Goal: Transaction & Acquisition: Purchase product/service

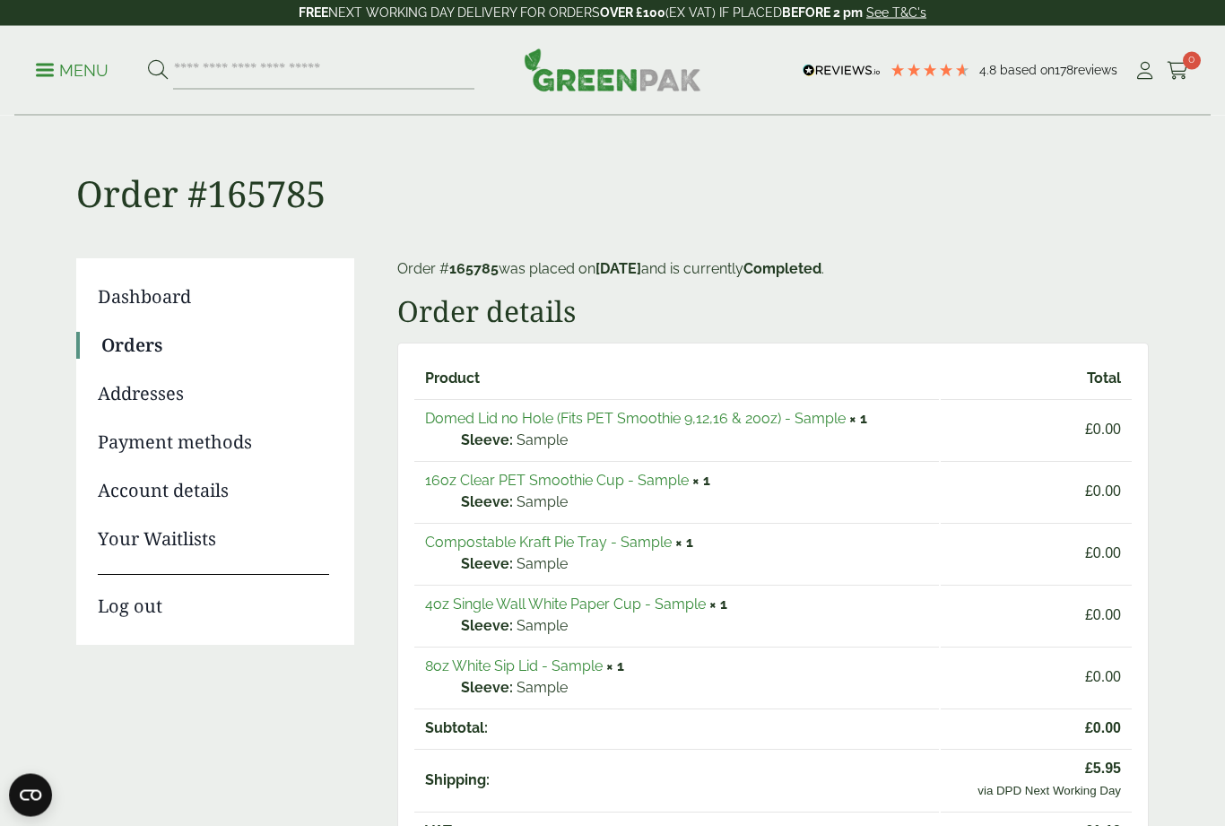
scroll to position [2, 0]
click at [558, 657] on link "8oz White Sip Lid - Sample" at bounding box center [513, 665] width 177 height 17
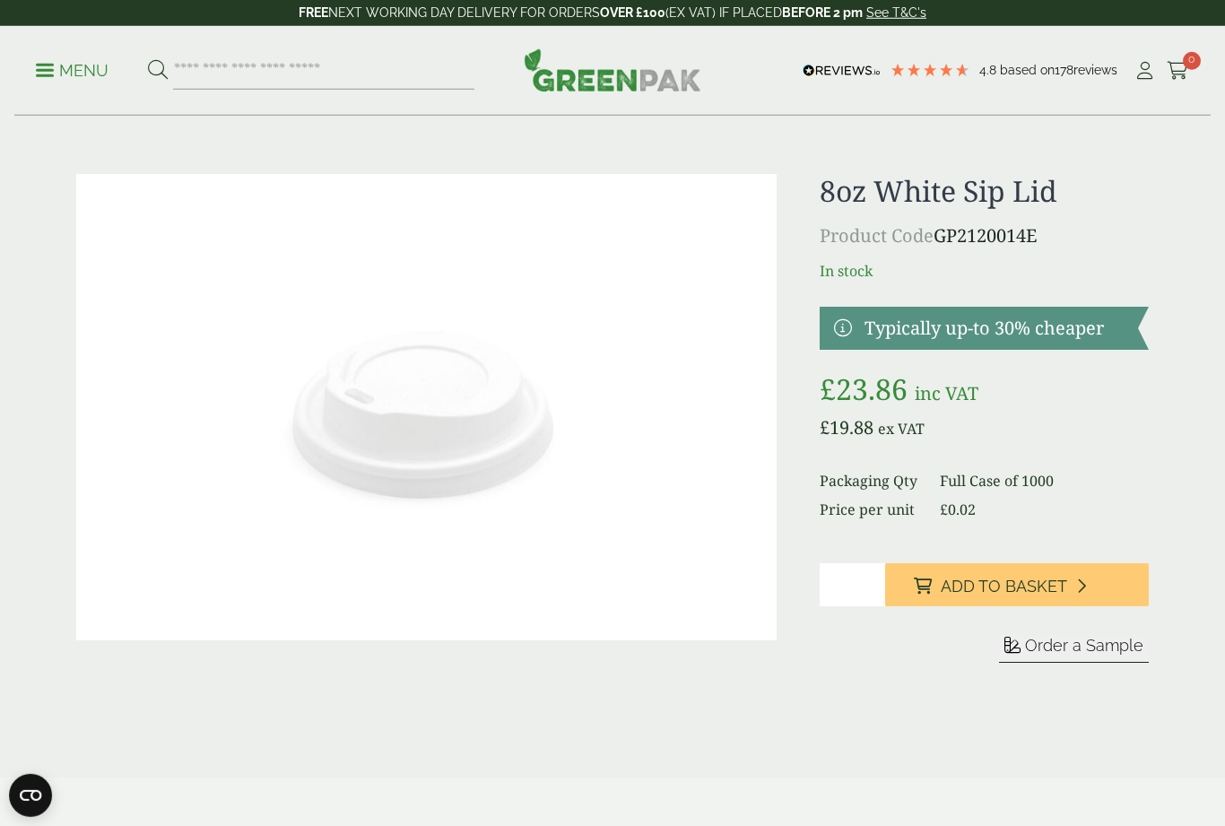
scroll to position [32, 0]
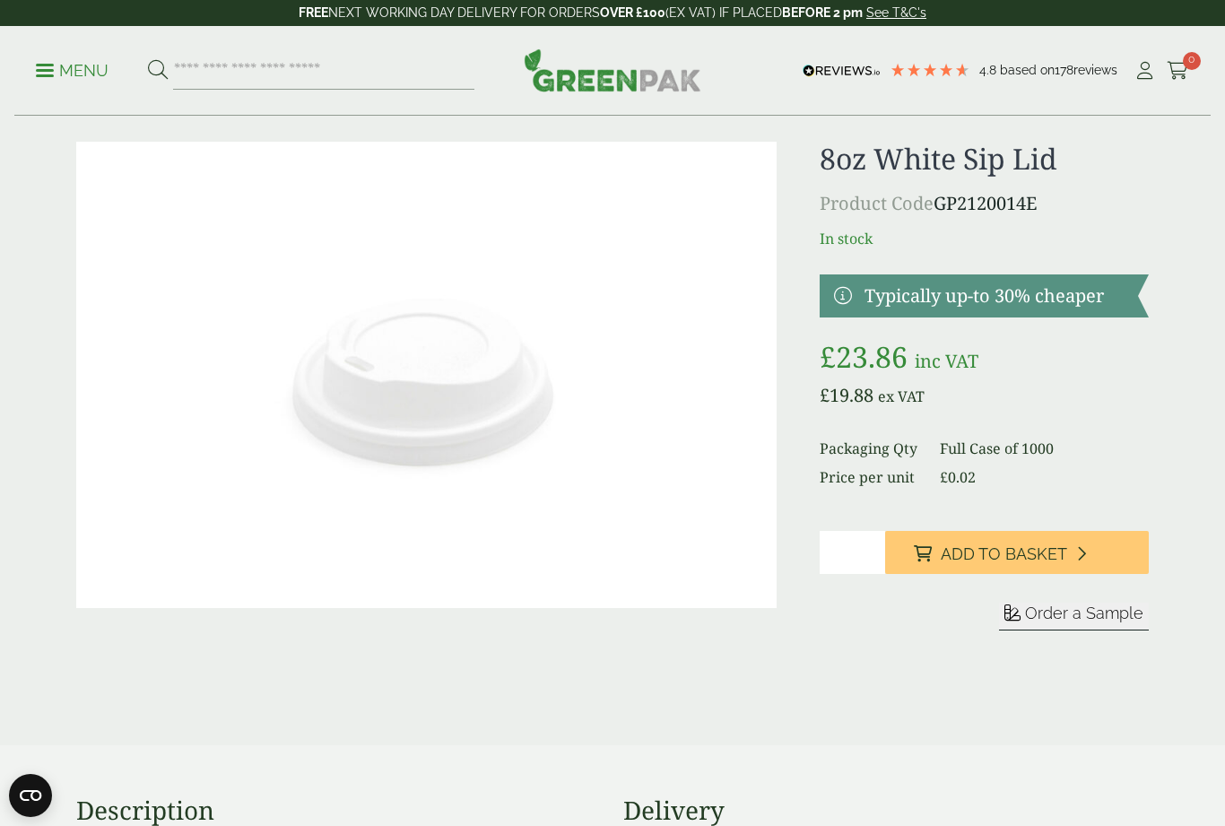
click at [1098, 550] on button "Add to Basket" at bounding box center [1017, 552] width 264 height 43
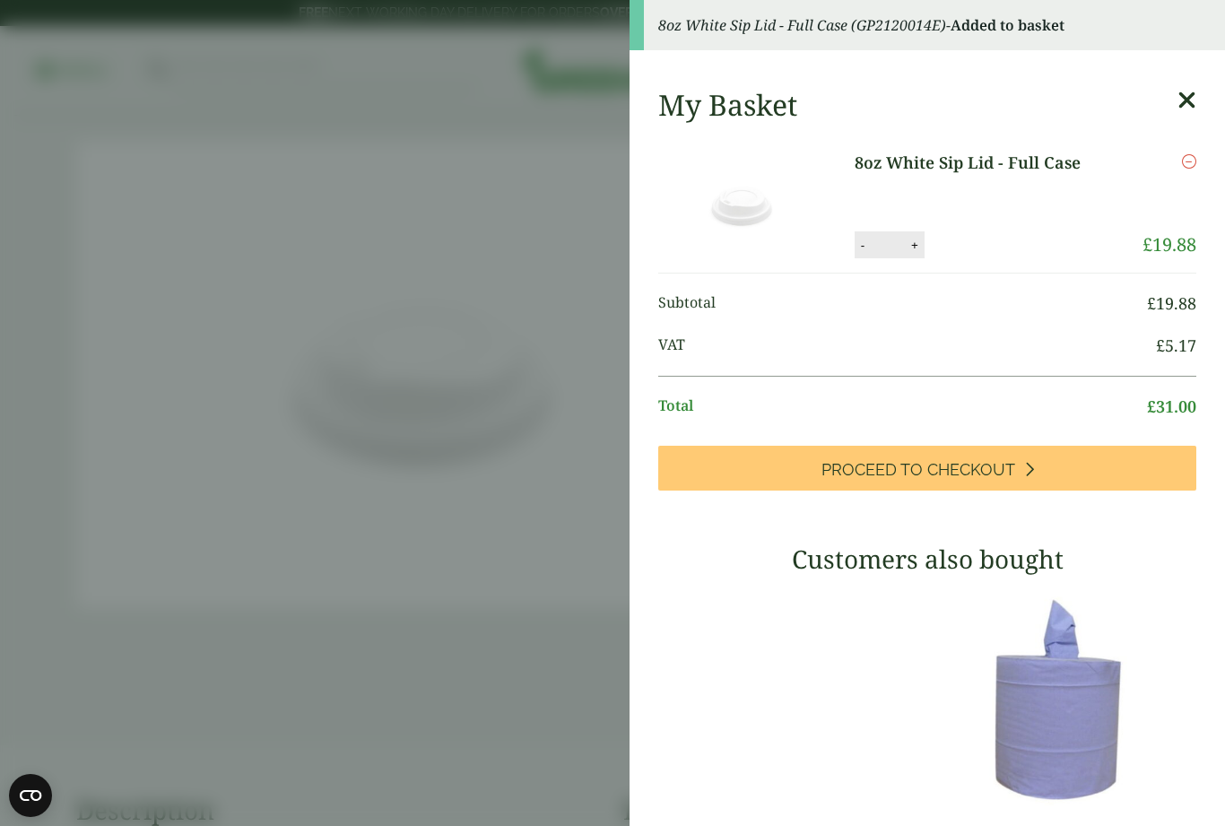
click at [532, 600] on aside "8oz White Sip Lid - Full Case (GP2120014E) - Added to basket My Basket 8oz Whit…" at bounding box center [612, 413] width 1225 height 826
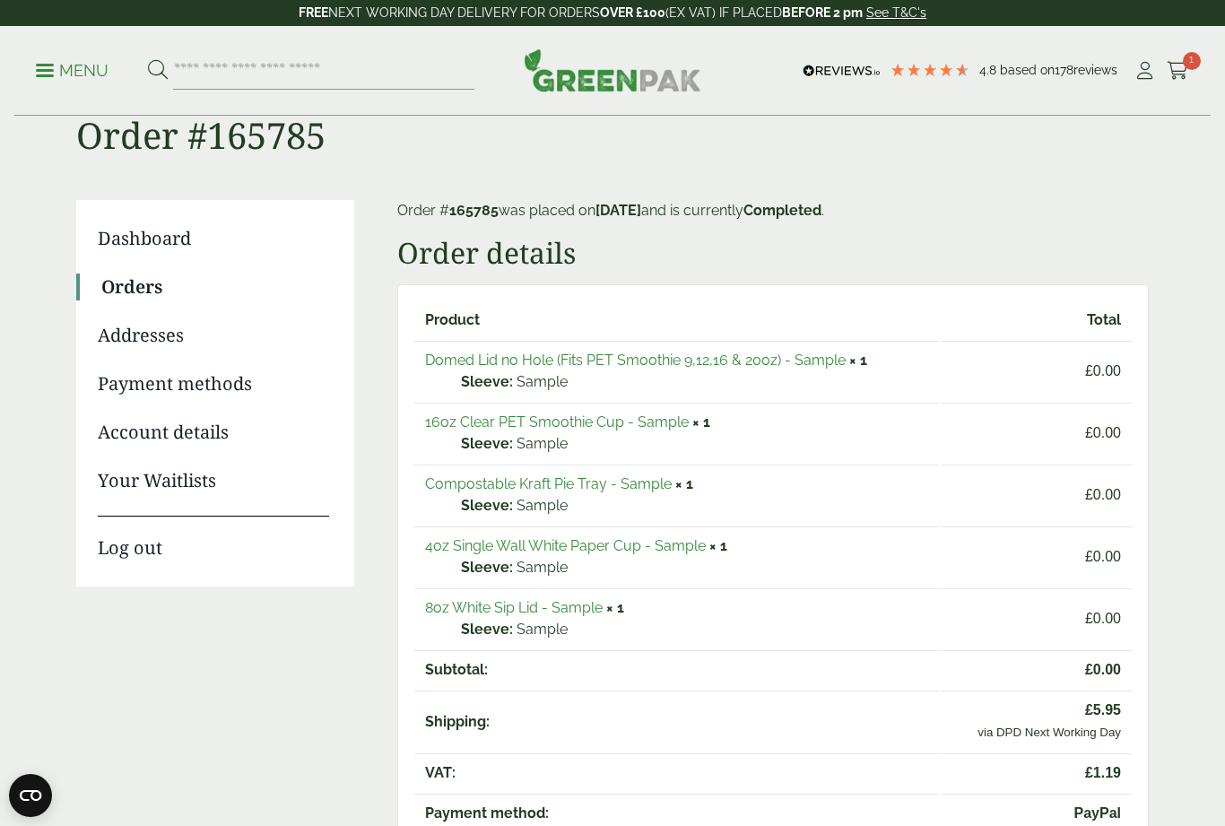
click at [618, 424] on link "16oz Clear PET Smoothie Cup - Sample" at bounding box center [557, 421] width 264 height 17
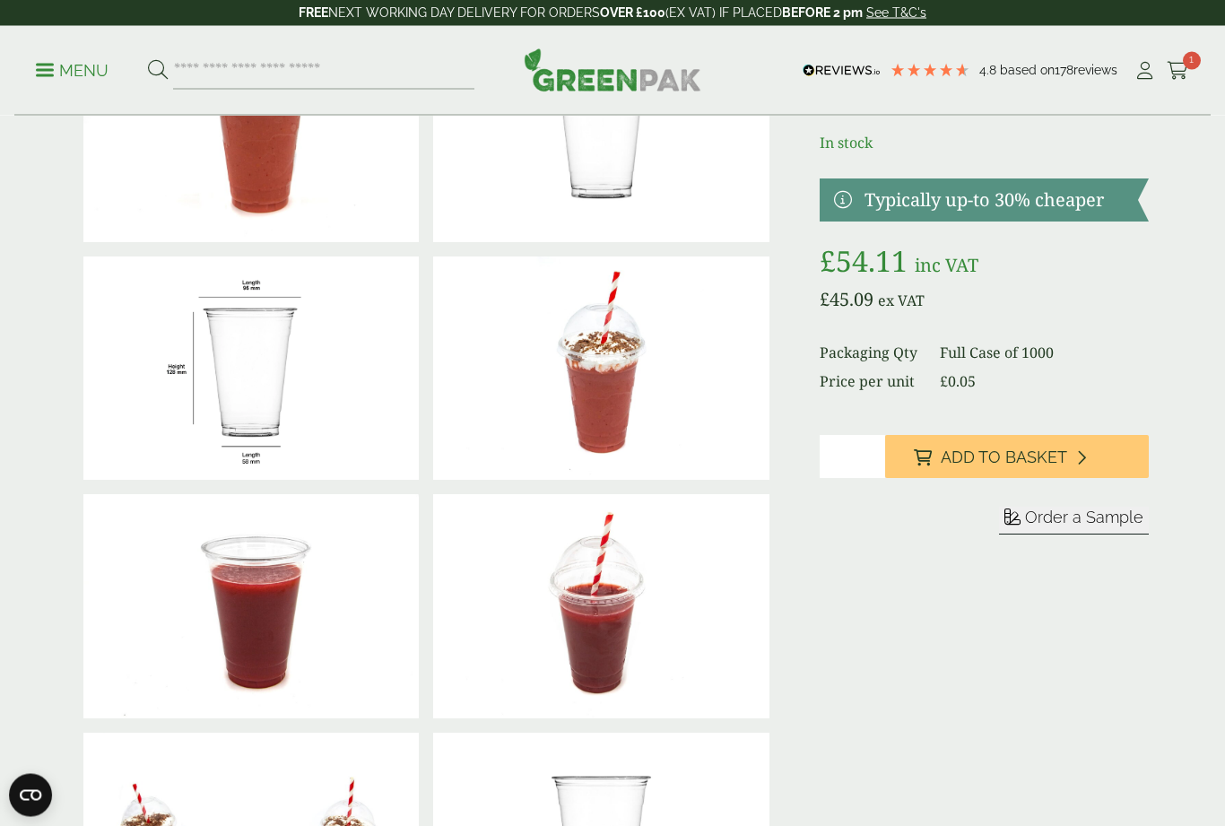
scroll to position [163, 0]
click at [1076, 449] on icon at bounding box center [1081, 457] width 10 height 16
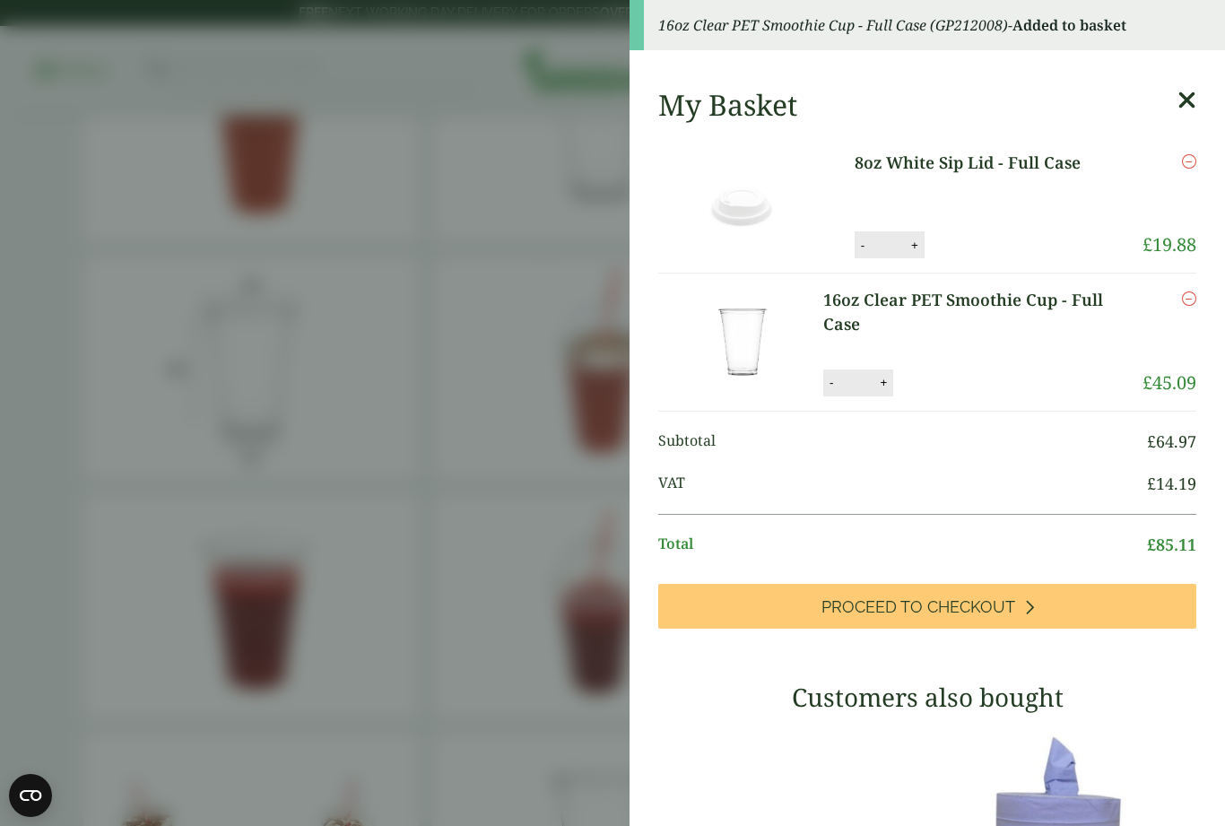
click at [552, 512] on aside "16oz Clear PET Smoothie Cup - Full Case (GP212008) - Added to basket My Basket …" at bounding box center [612, 413] width 1225 height 826
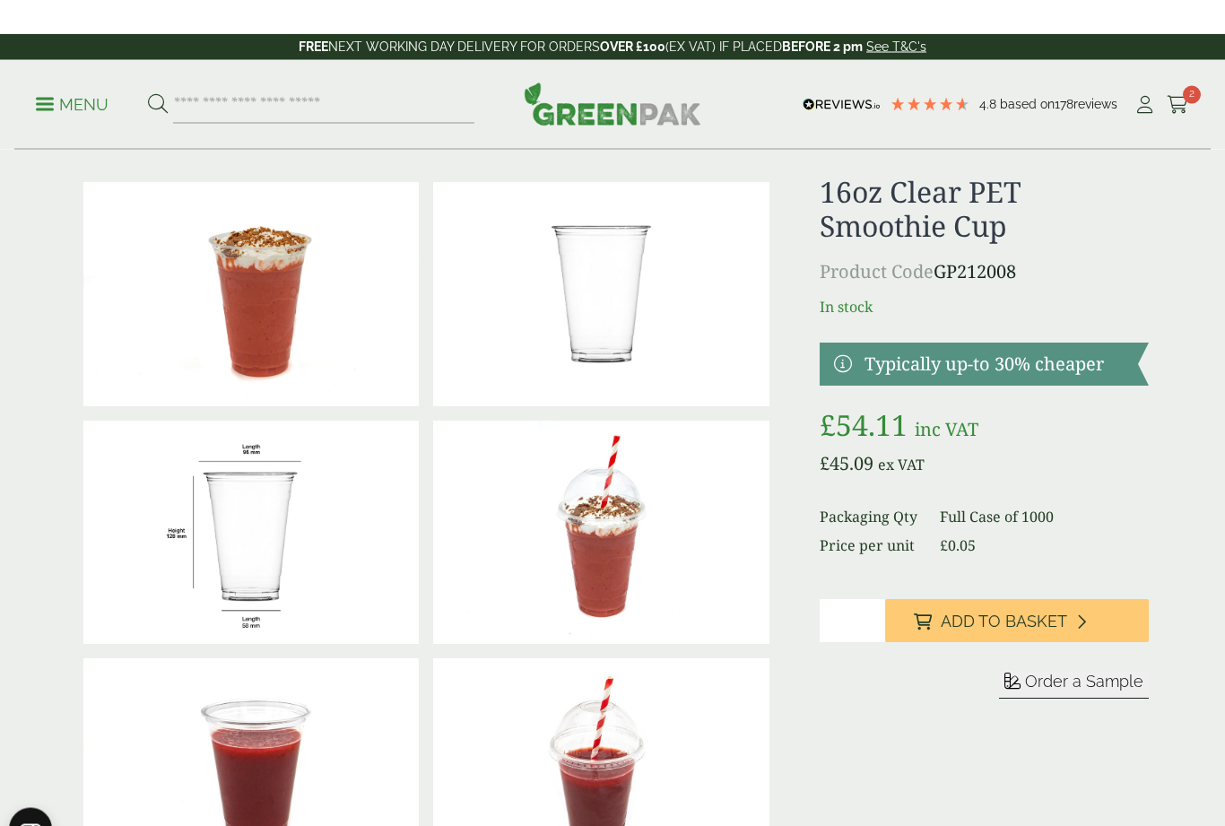
scroll to position [0, 0]
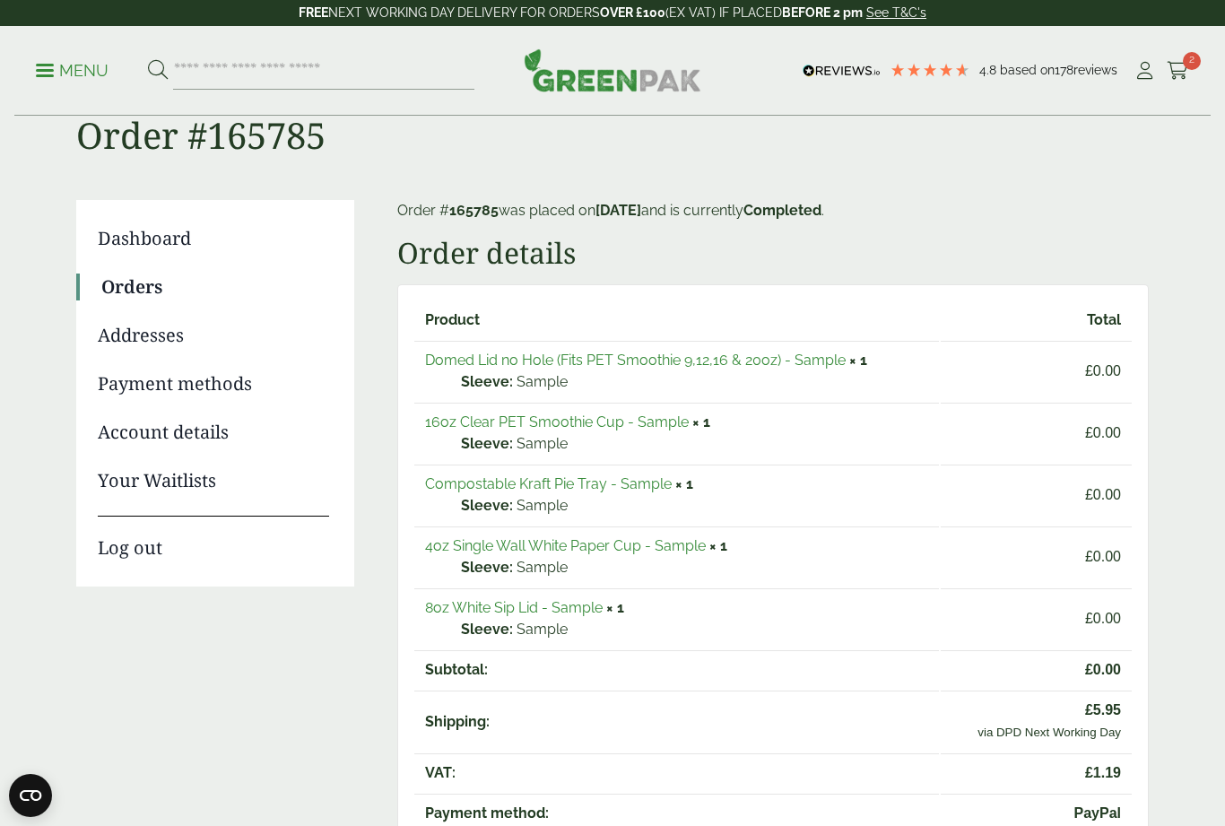
click at [786, 355] on link "Domed Lid no Hole (Fits PET Smoothie 9,12,16 & 20oz) - Sample" at bounding box center [635, 359] width 420 height 17
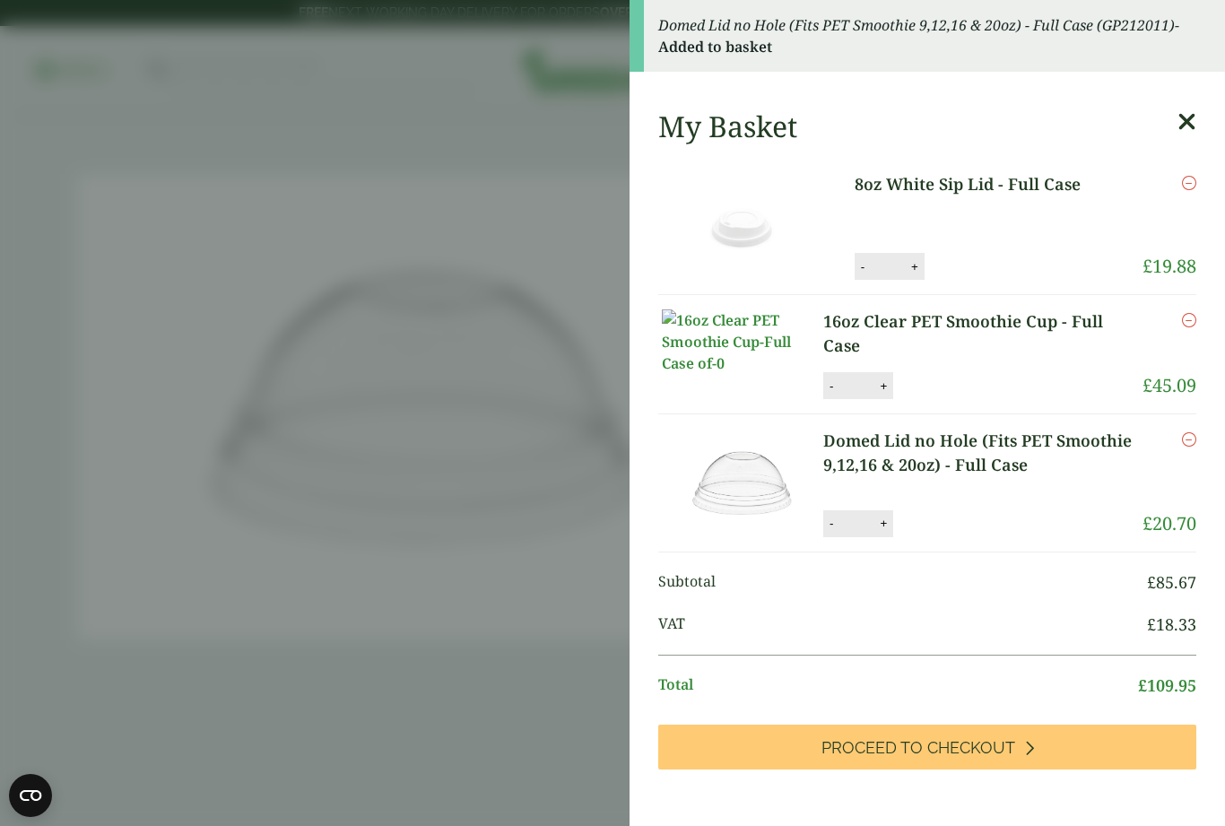
click at [973, 323] on link "16oz Clear PET Smoothie Cup - Full Case" at bounding box center [982, 333] width 319 height 48
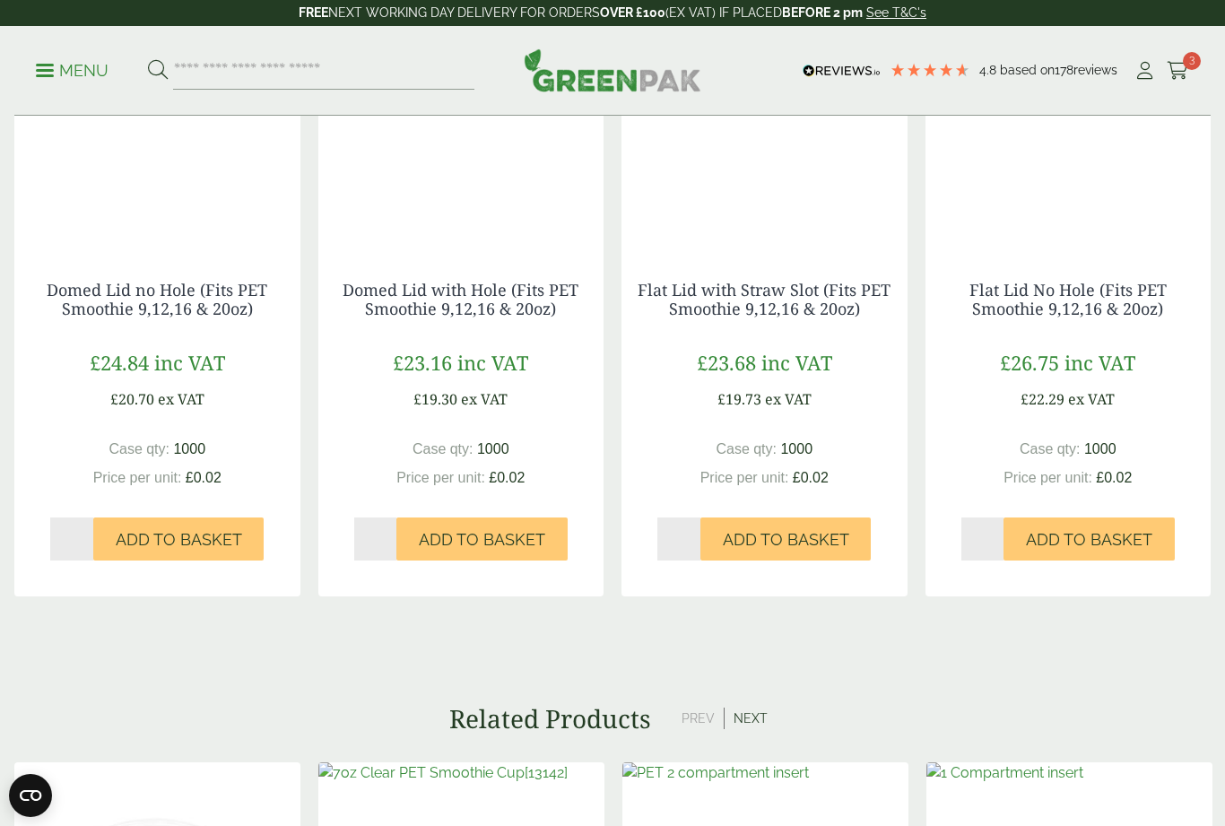
scroll to position [1926, 0]
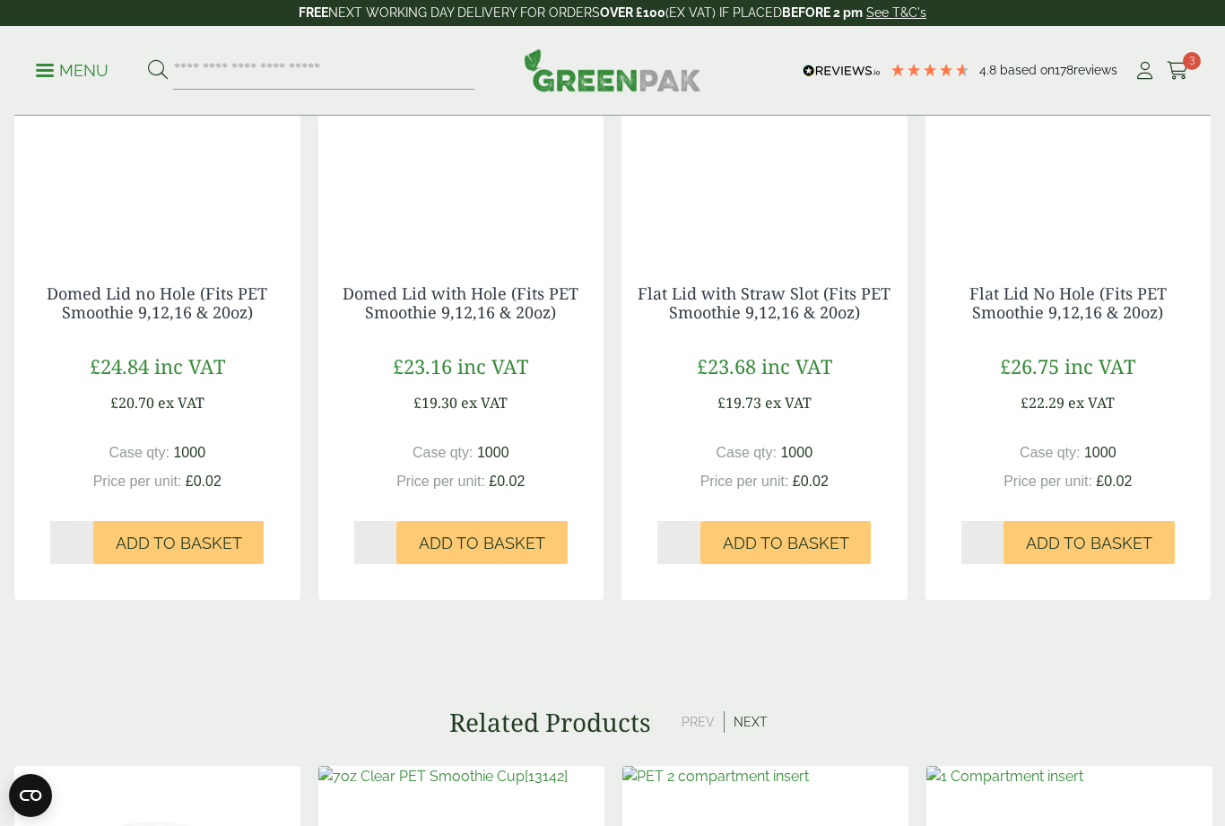
click at [809, 542] on span "Add to Basket" at bounding box center [786, 543] width 126 height 20
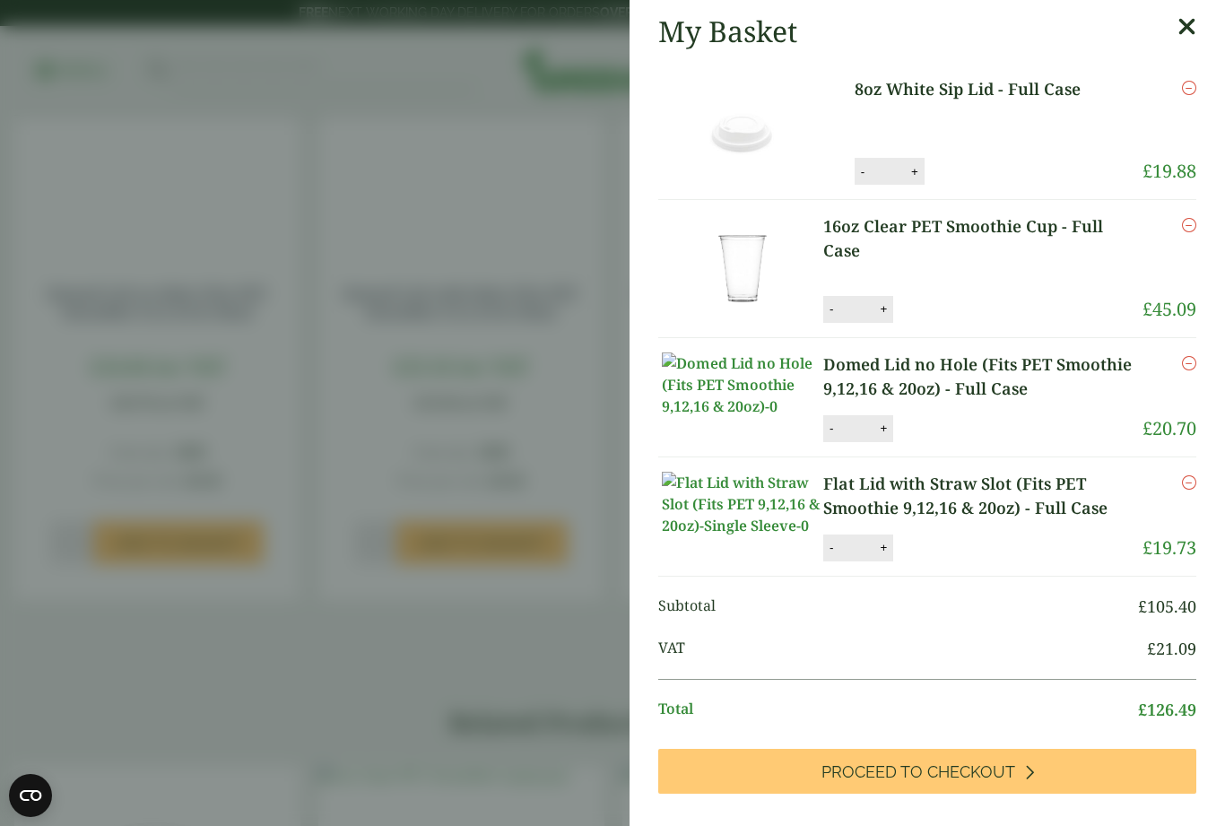
click at [542, 671] on aside "My Basket 8oz White Sip Lid - Full Case 8oz White Sip Lid - Full Case quantity …" at bounding box center [612, 413] width 1225 height 826
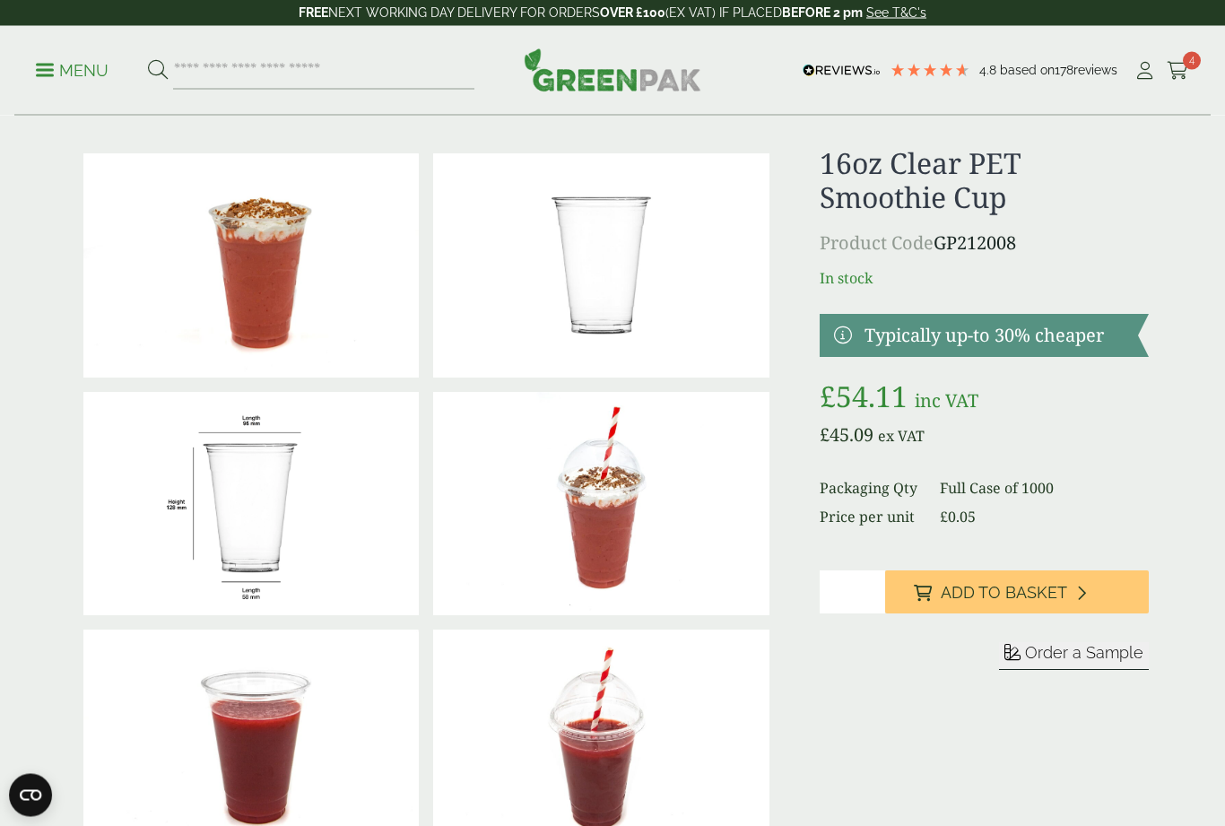
scroll to position [0, 0]
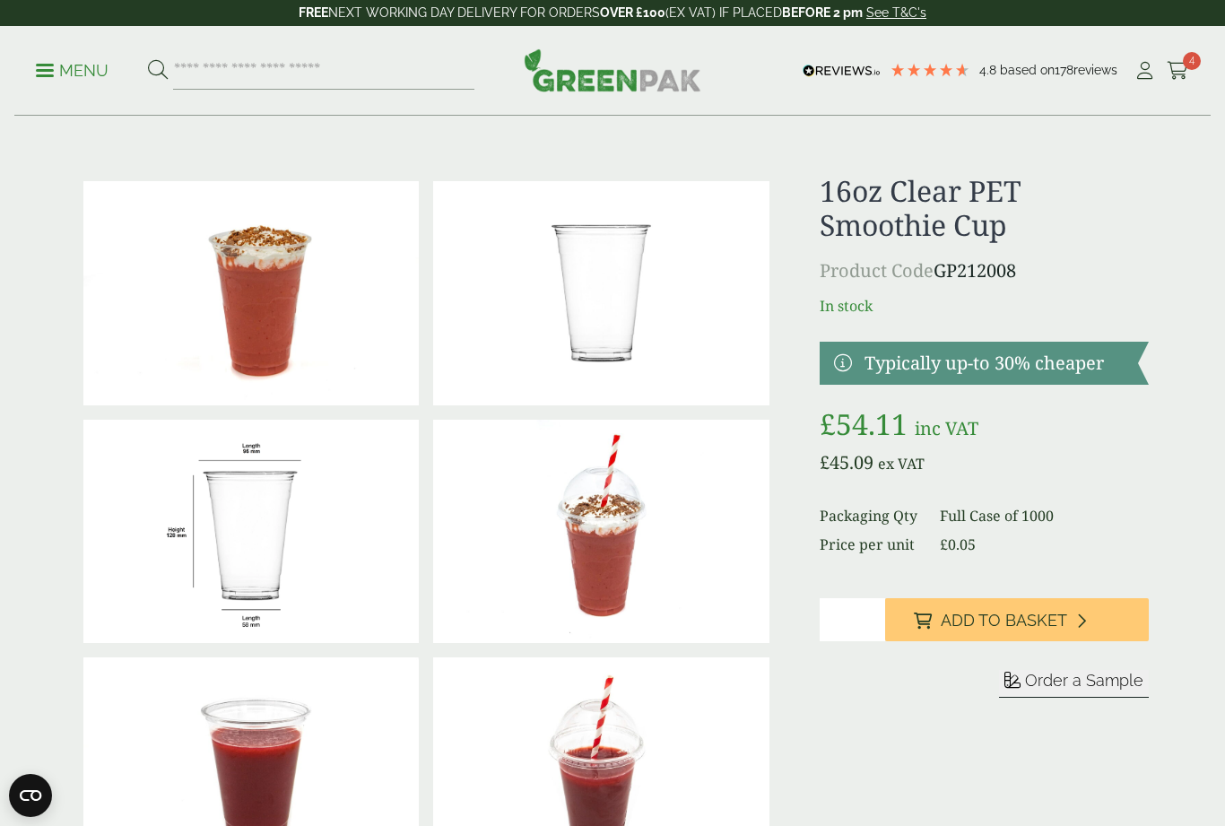
click at [1136, 74] on icon at bounding box center [1144, 71] width 22 height 18
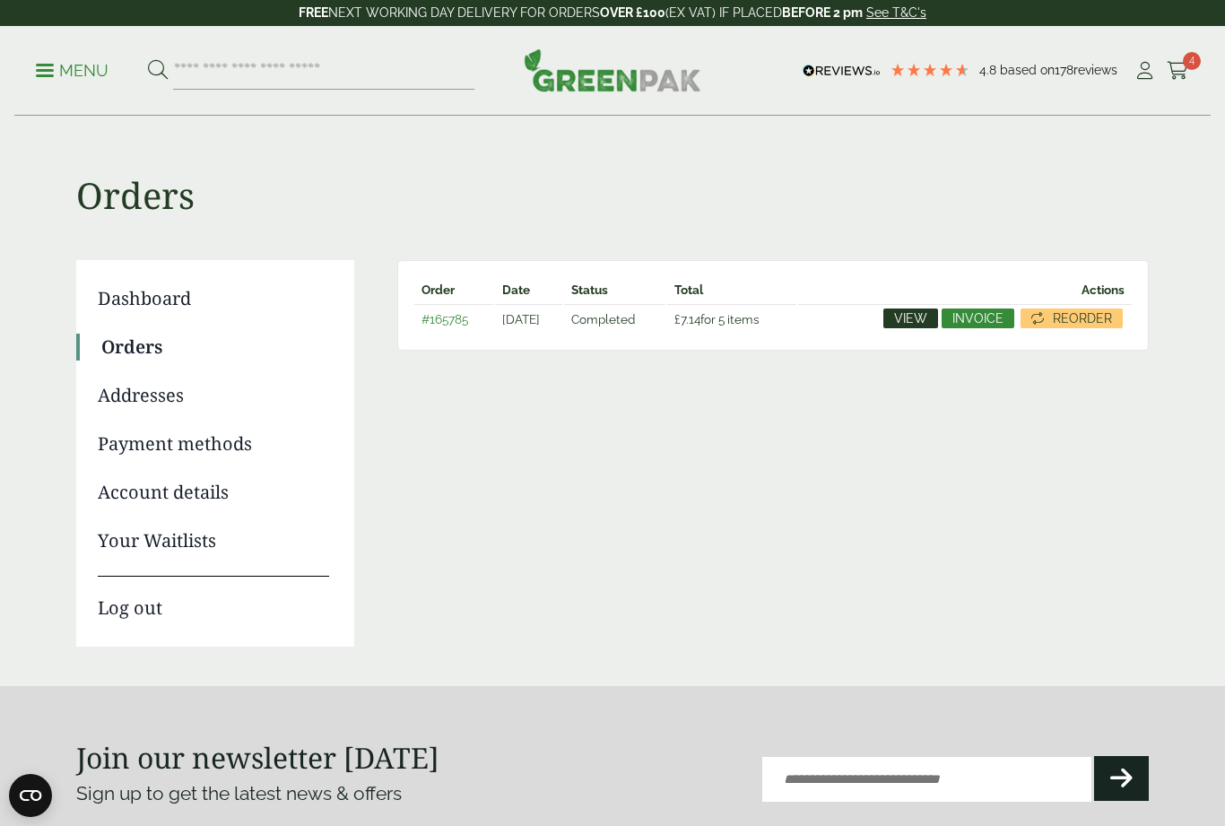
click at [665, 325] on td "Completed" at bounding box center [614, 319] width 101 height 30
click at [917, 304] on td "View Invoice Reorder" at bounding box center [964, 319] width 333 height 30
click at [905, 322] on span "View" at bounding box center [910, 318] width 33 height 13
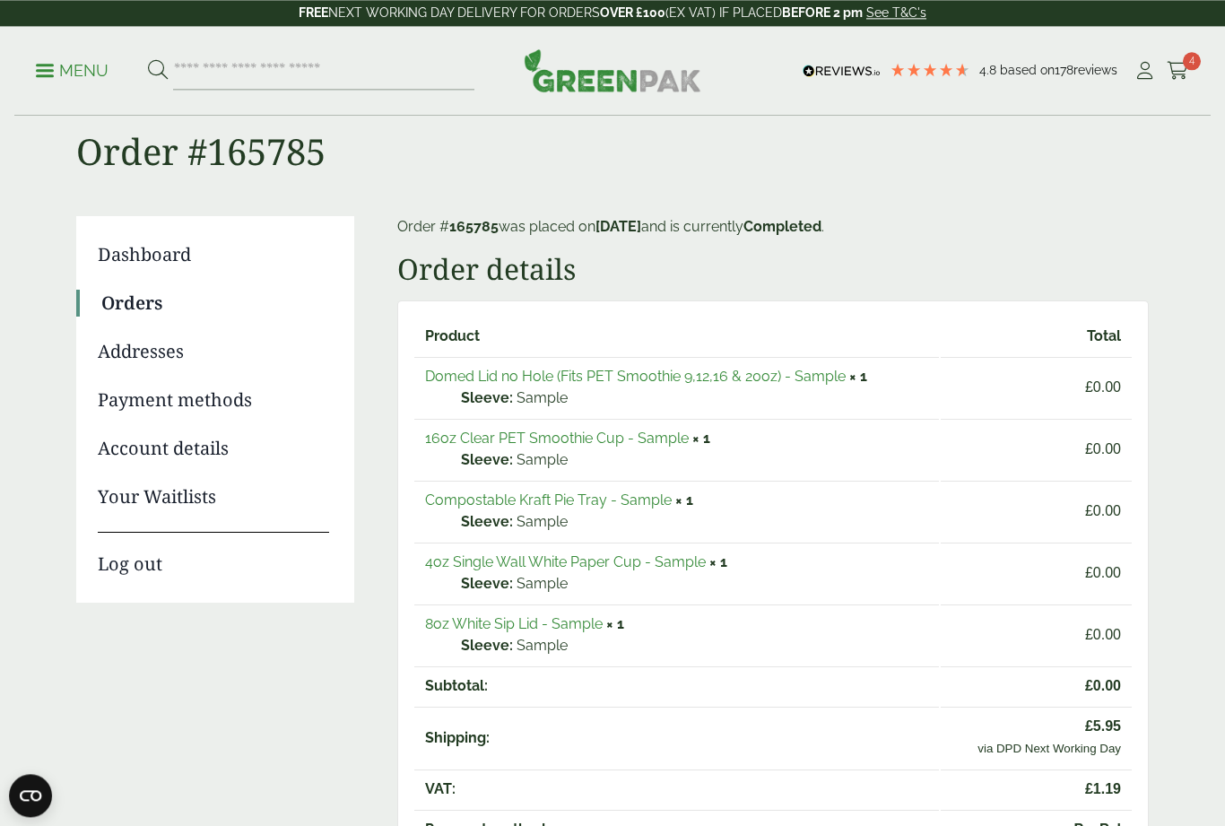
scroll to position [4, 0]
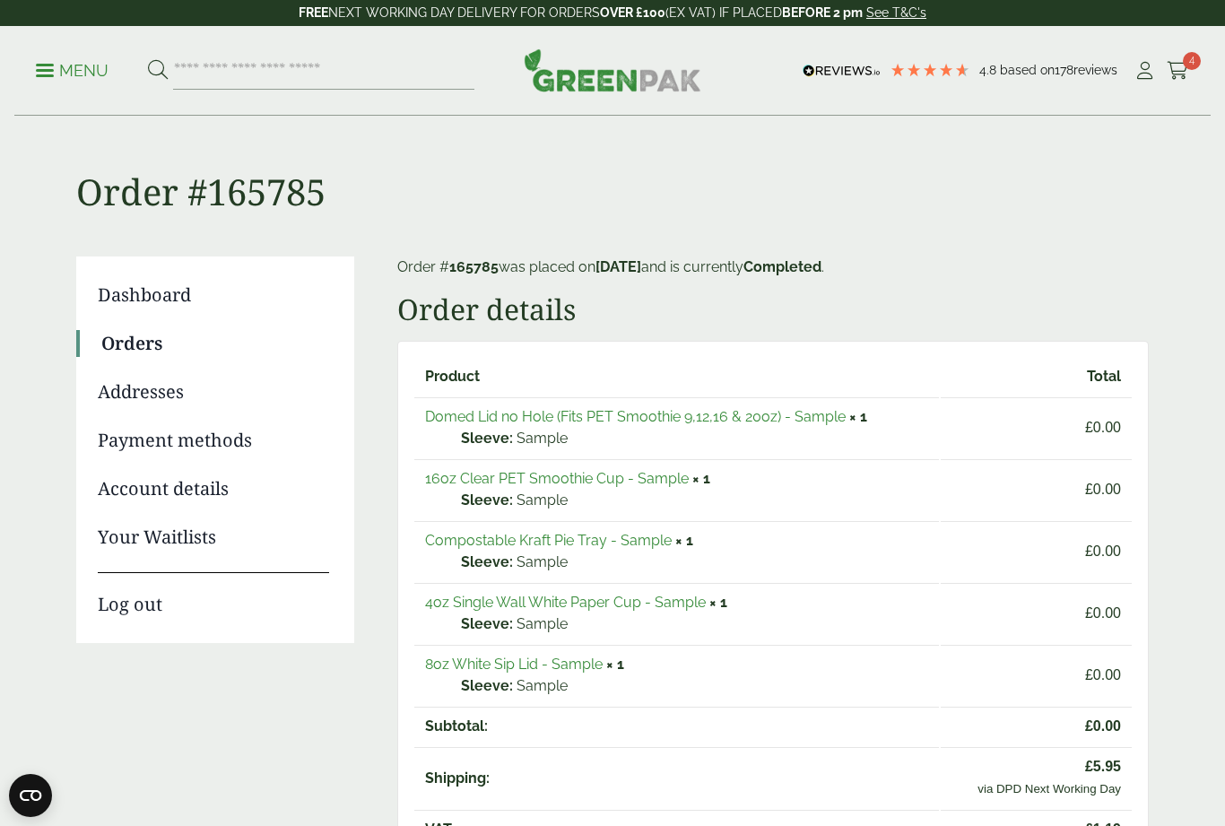
click at [454, 541] on link "Compostable Kraft Pie Tray - Sample" at bounding box center [548, 540] width 247 height 17
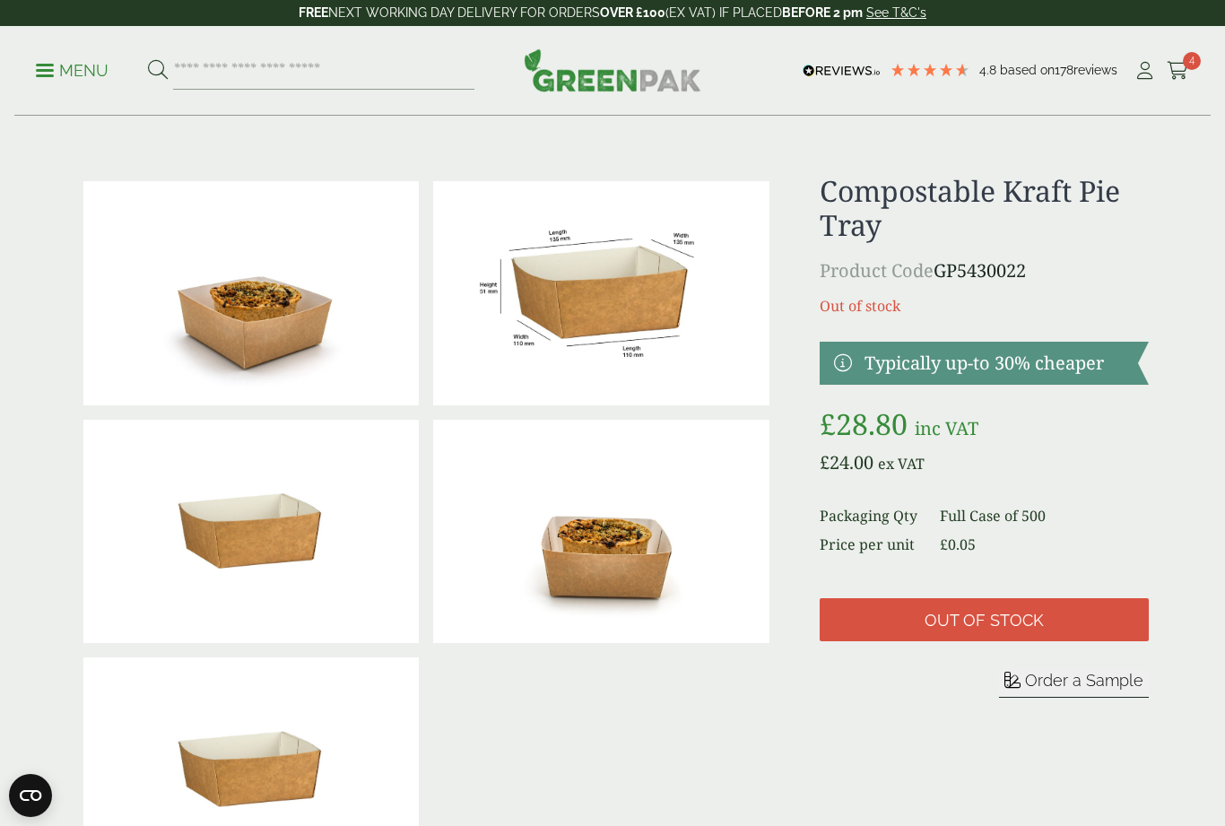
click at [1179, 78] on icon at bounding box center [1177, 71] width 22 height 18
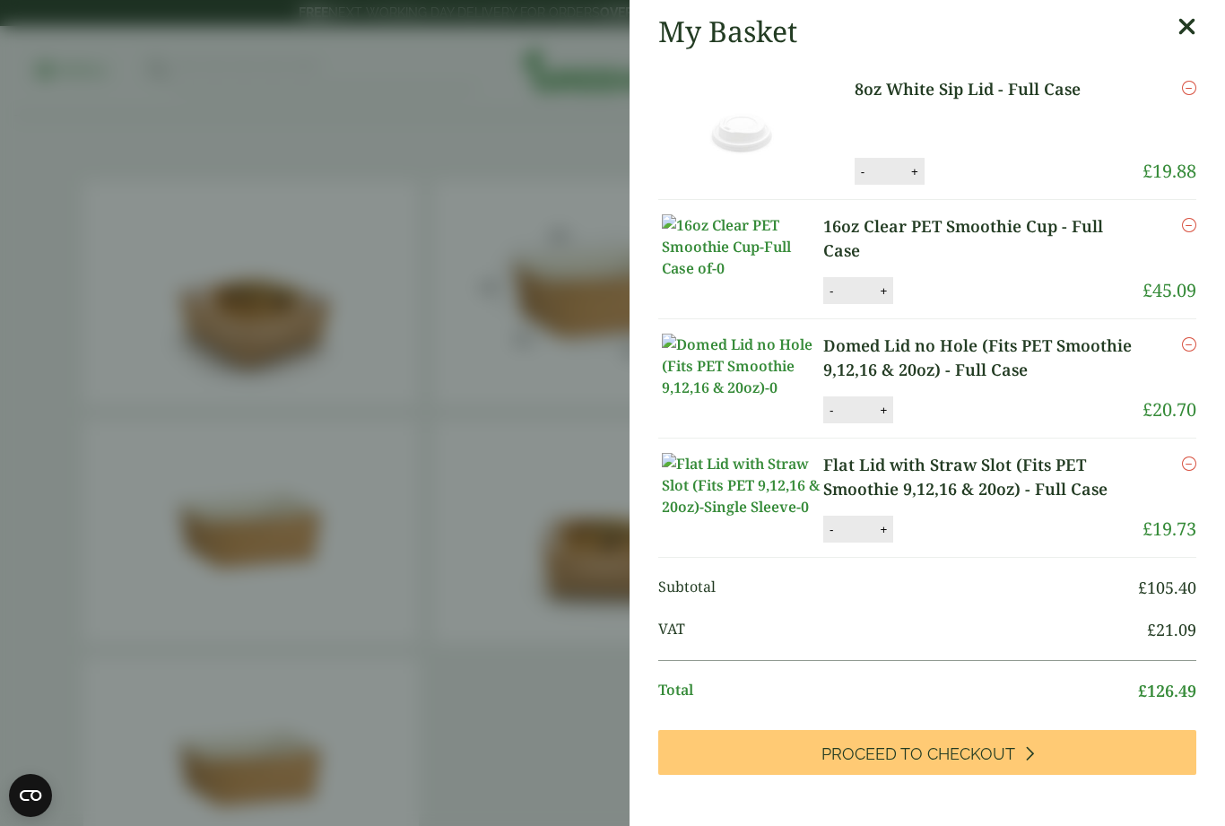
click at [1177, 31] on icon at bounding box center [1186, 26] width 19 height 25
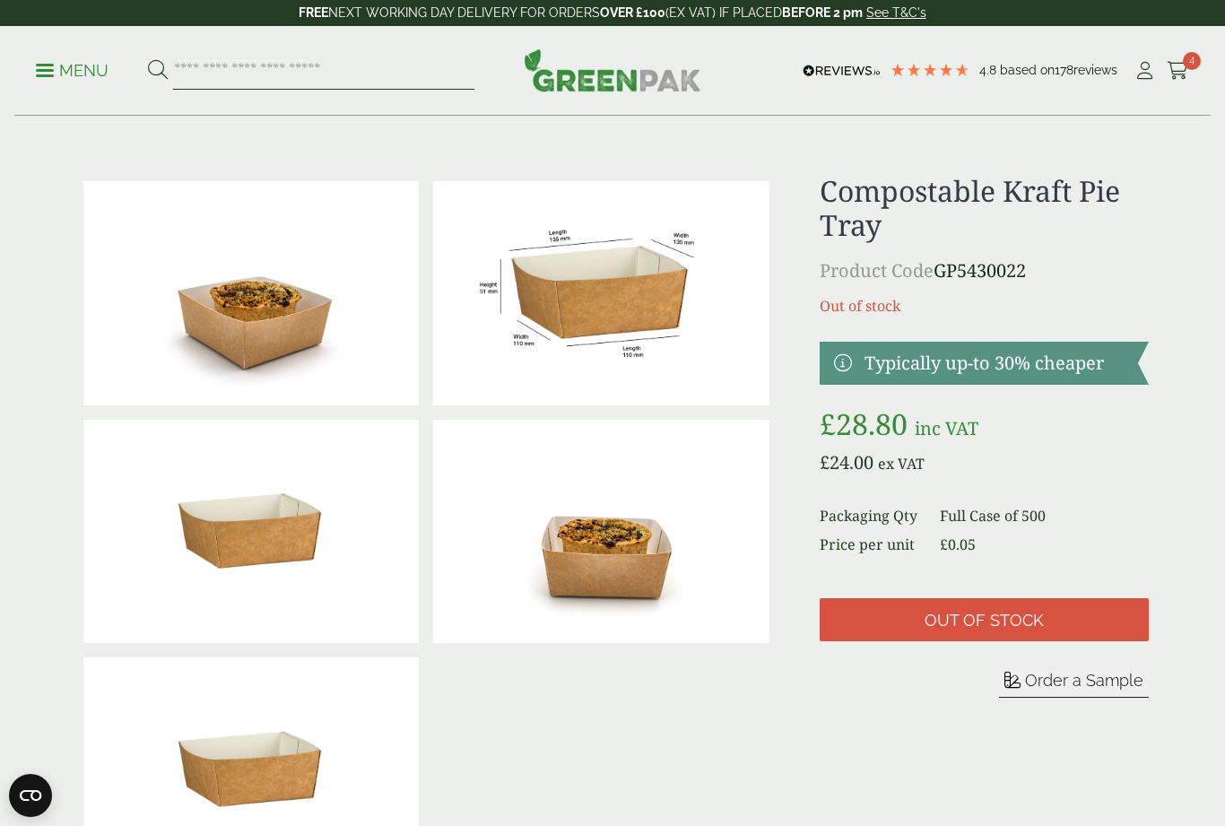
click at [337, 80] on input "search" at bounding box center [323, 71] width 301 height 38
type input "*****"
click at [157, 70] on button at bounding box center [158, 70] width 20 height 23
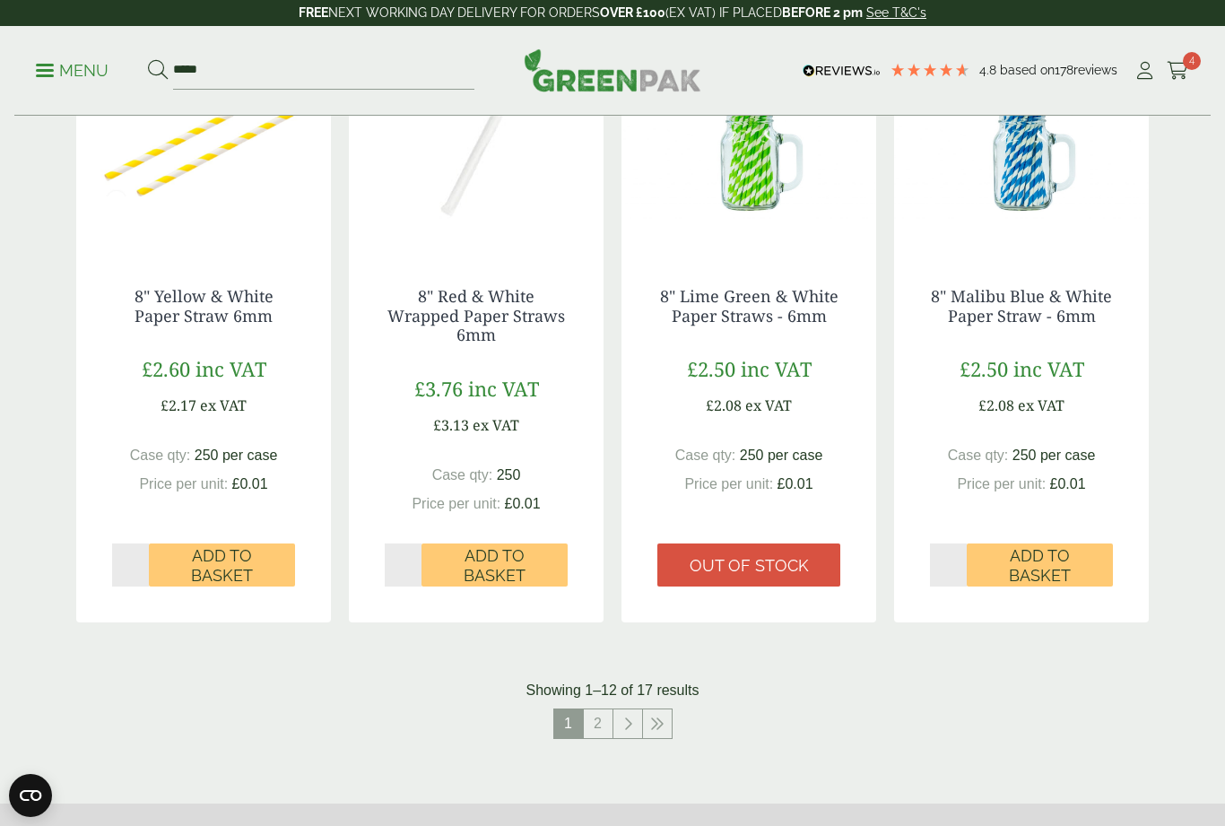
scroll to position [1672, 0]
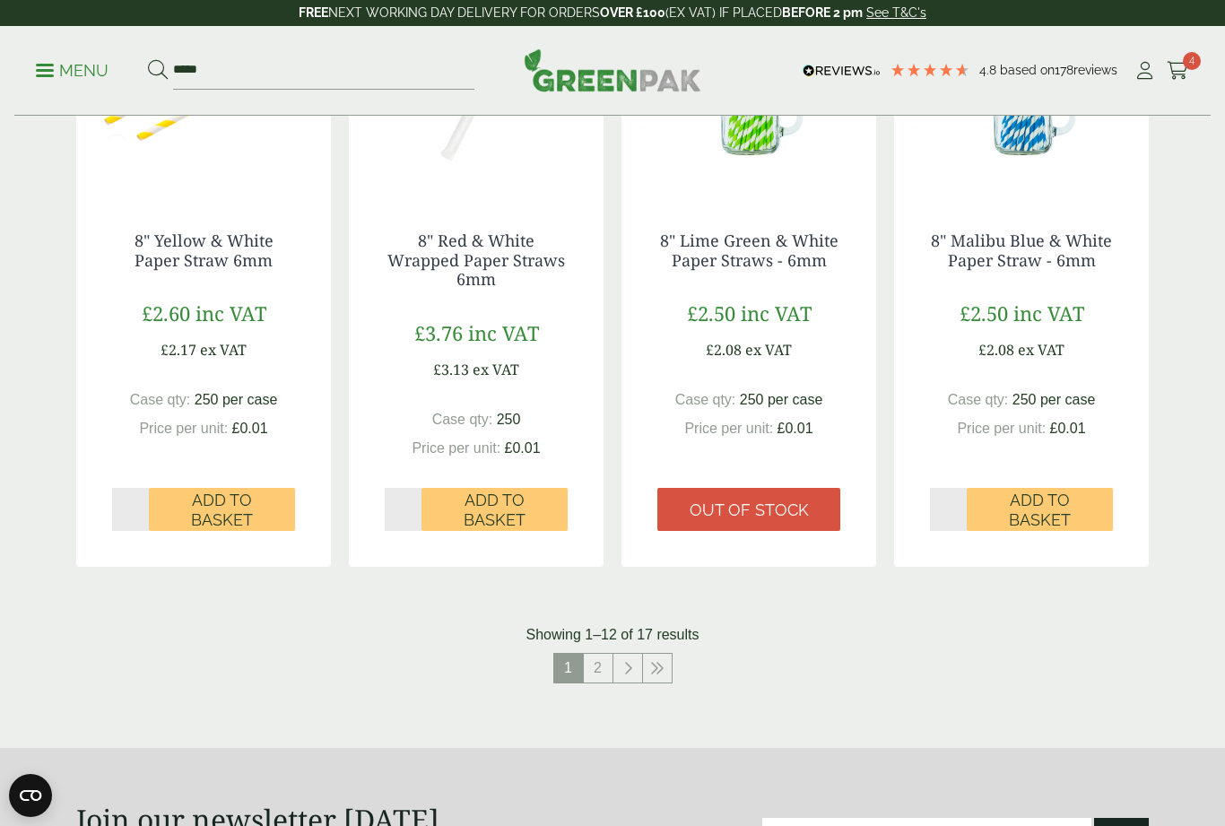
click at [600, 671] on link "2" at bounding box center [598, 667] width 29 height 29
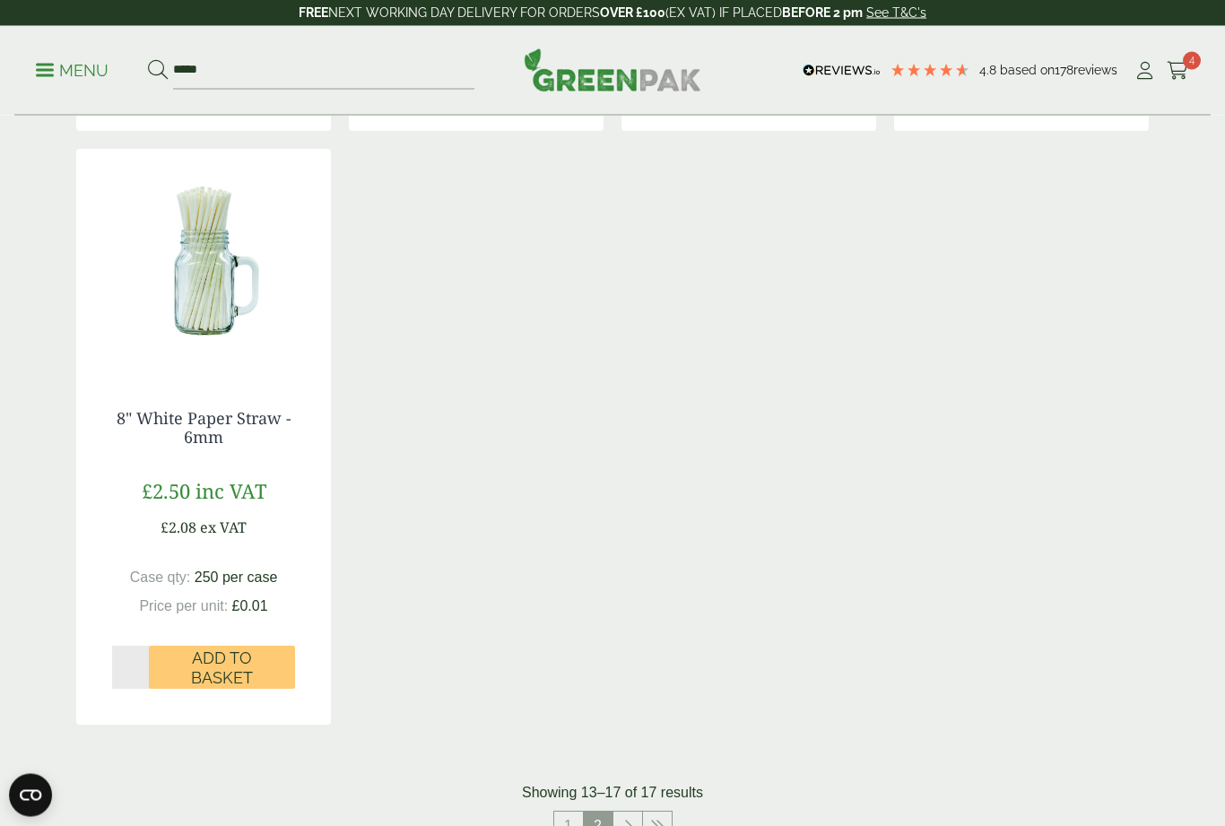
scroll to position [936, 0]
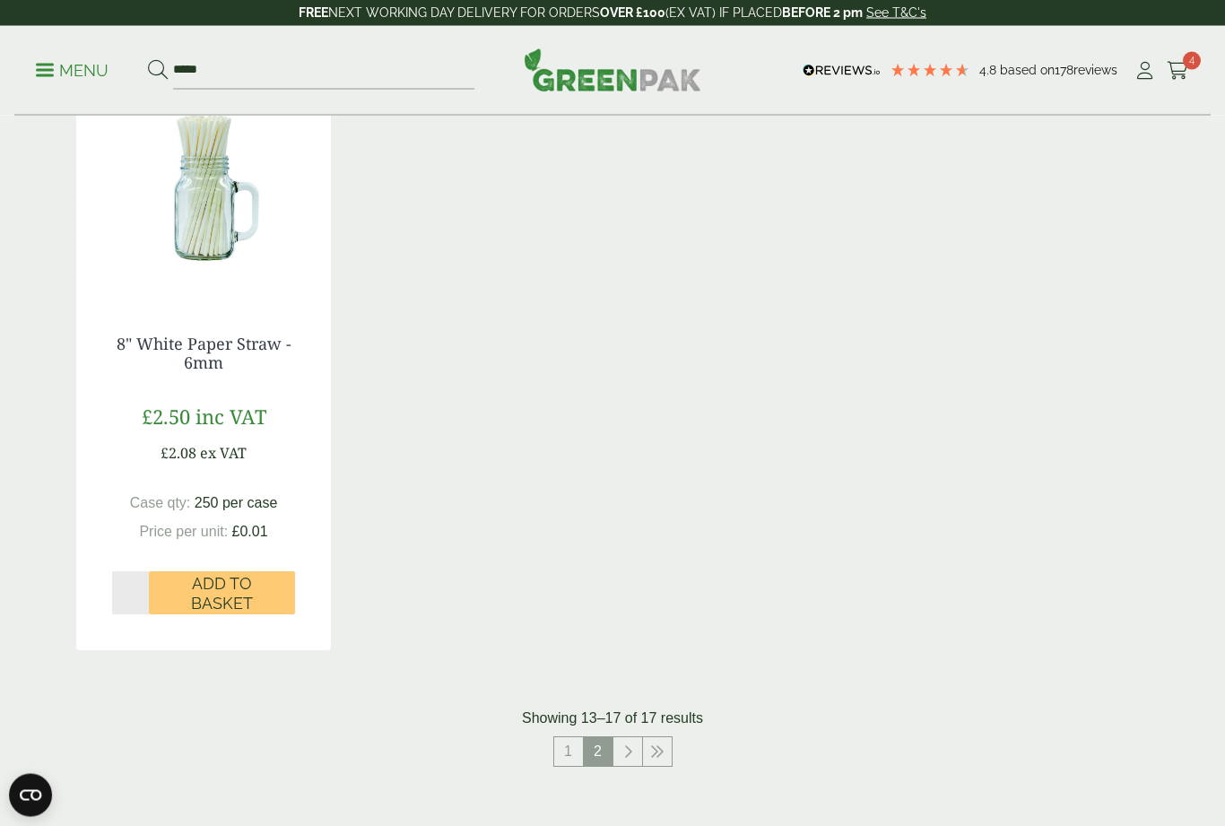
click at [633, 746] on link at bounding box center [627, 752] width 29 height 29
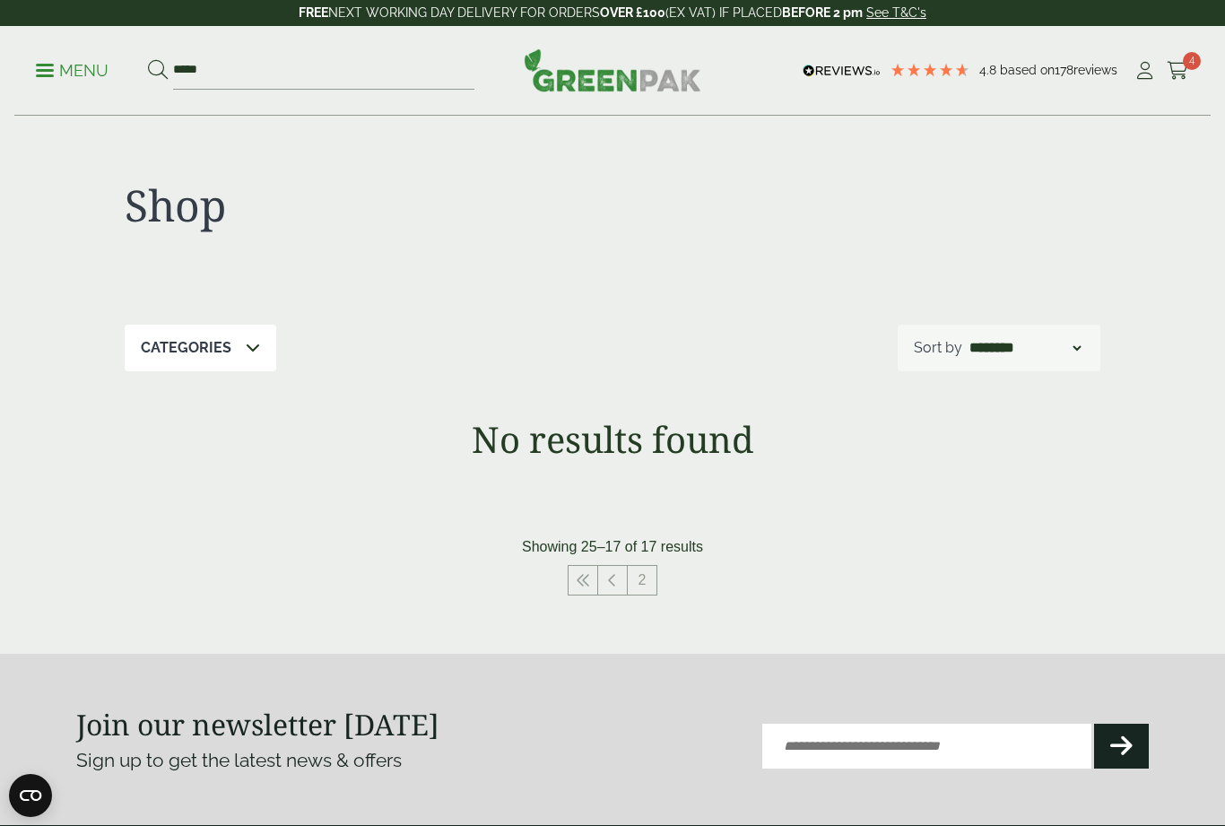
click at [586, 583] on icon at bounding box center [582, 580] width 14 height 14
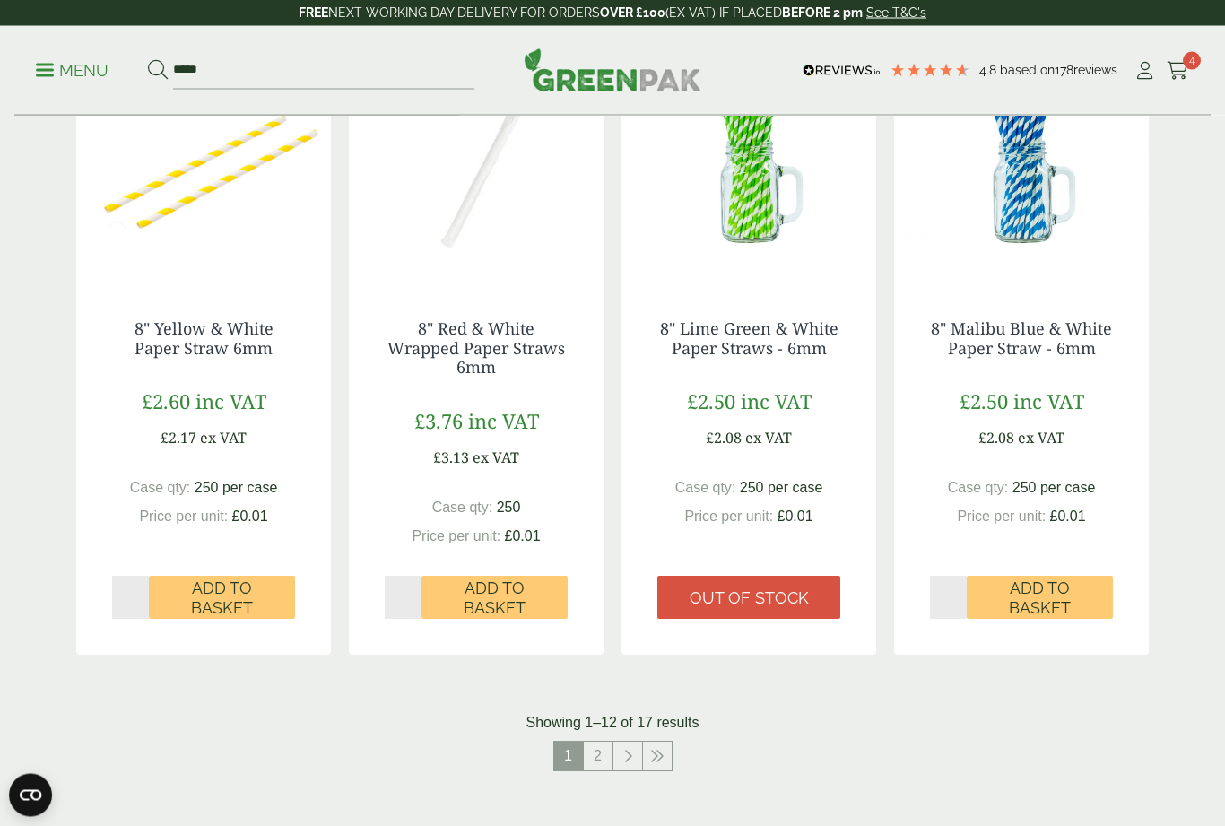
scroll to position [1585, 0]
click at [591, 746] on link "2" at bounding box center [598, 754] width 29 height 29
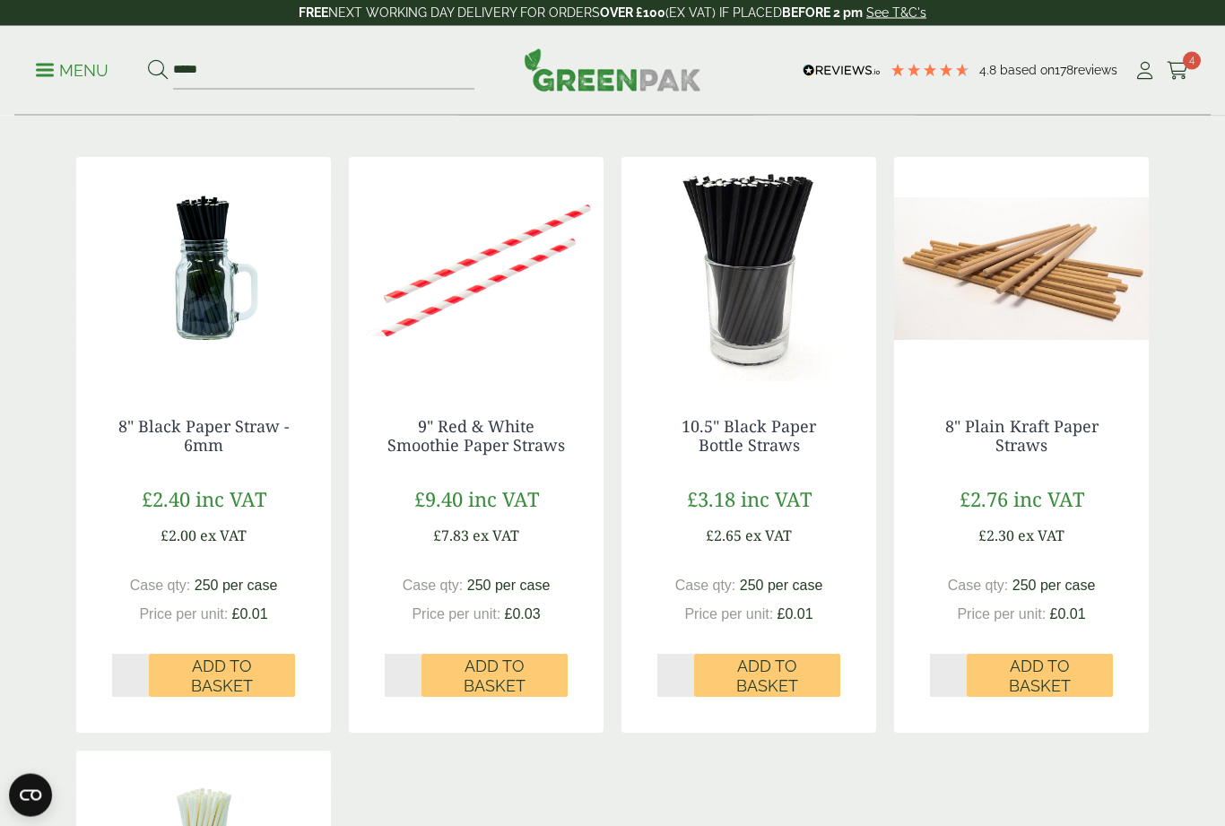
scroll to position [257, 0]
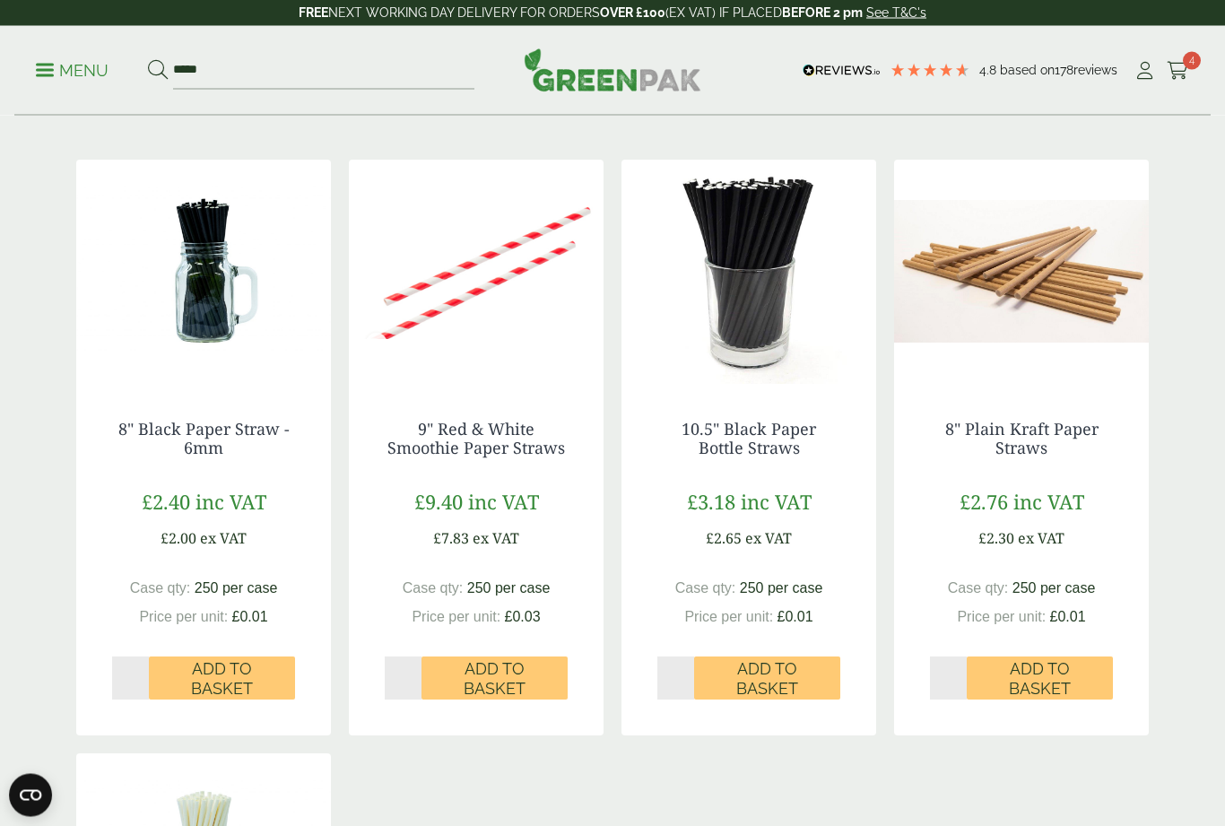
click at [170, 423] on link "8" Black Paper Straw - 6mm" at bounding box center [203, 439] width 171 height 41
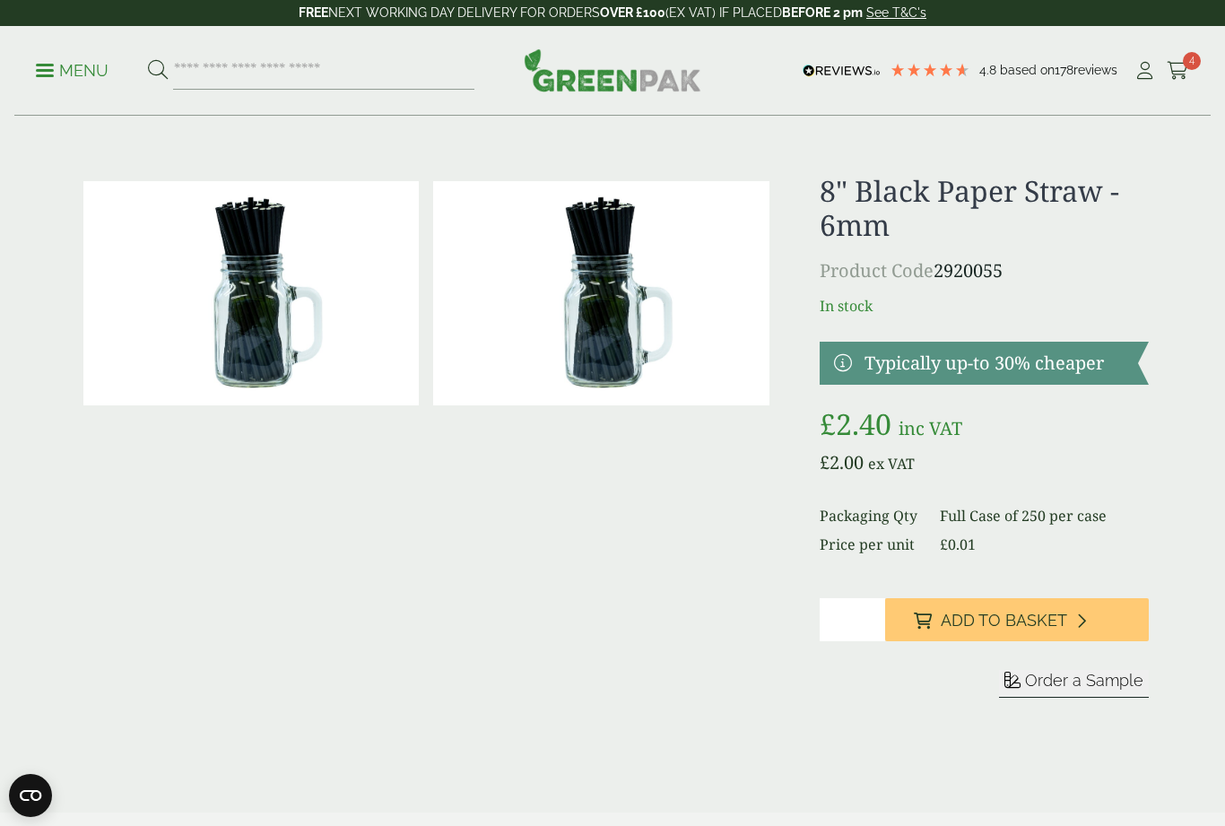
click at [847, 625] on input "*" at bounding box center [851, 619] width 65 height 43
click at [843, 626] on input "*" at bounding box center [851, 619] width 65 height 43
type input "*"
click at [1018, 617] on span "Add to Basket" at bounding box center [1003, 620] width 126 height 20
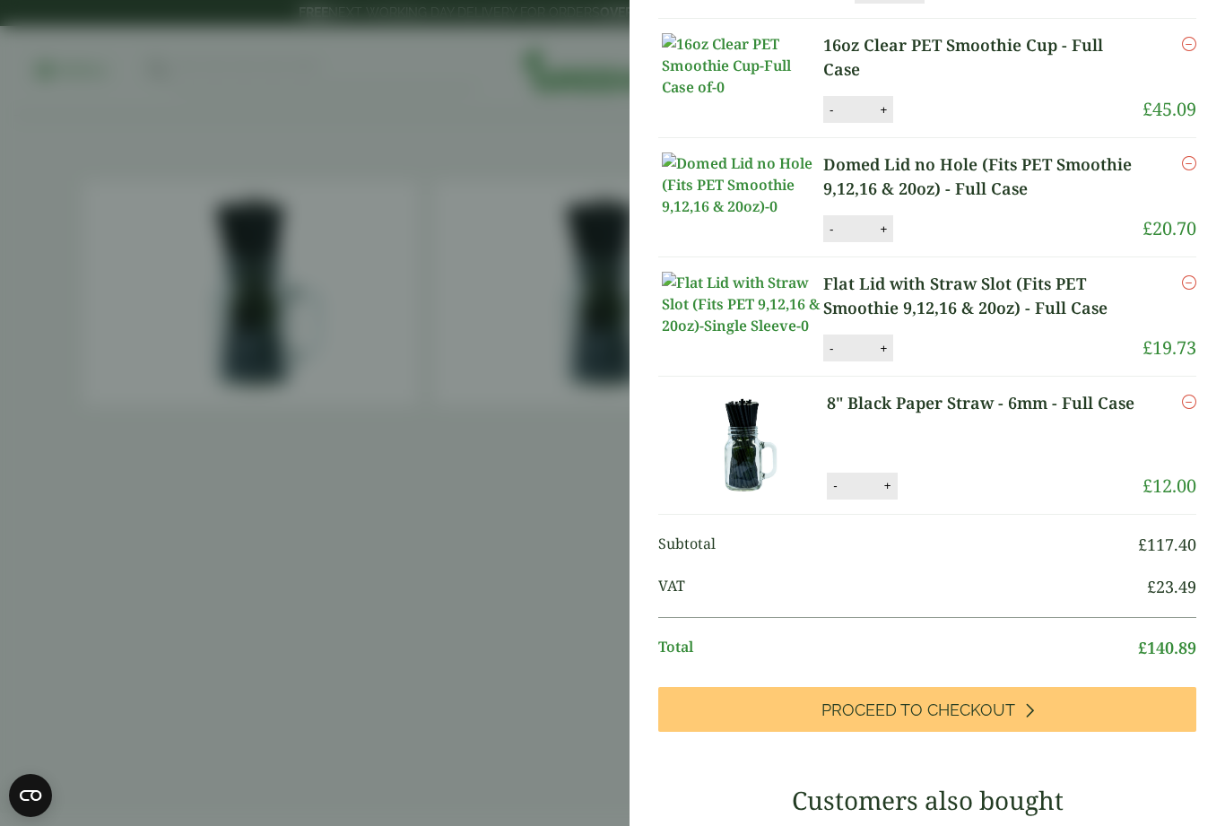
scroll to position [252, 0]
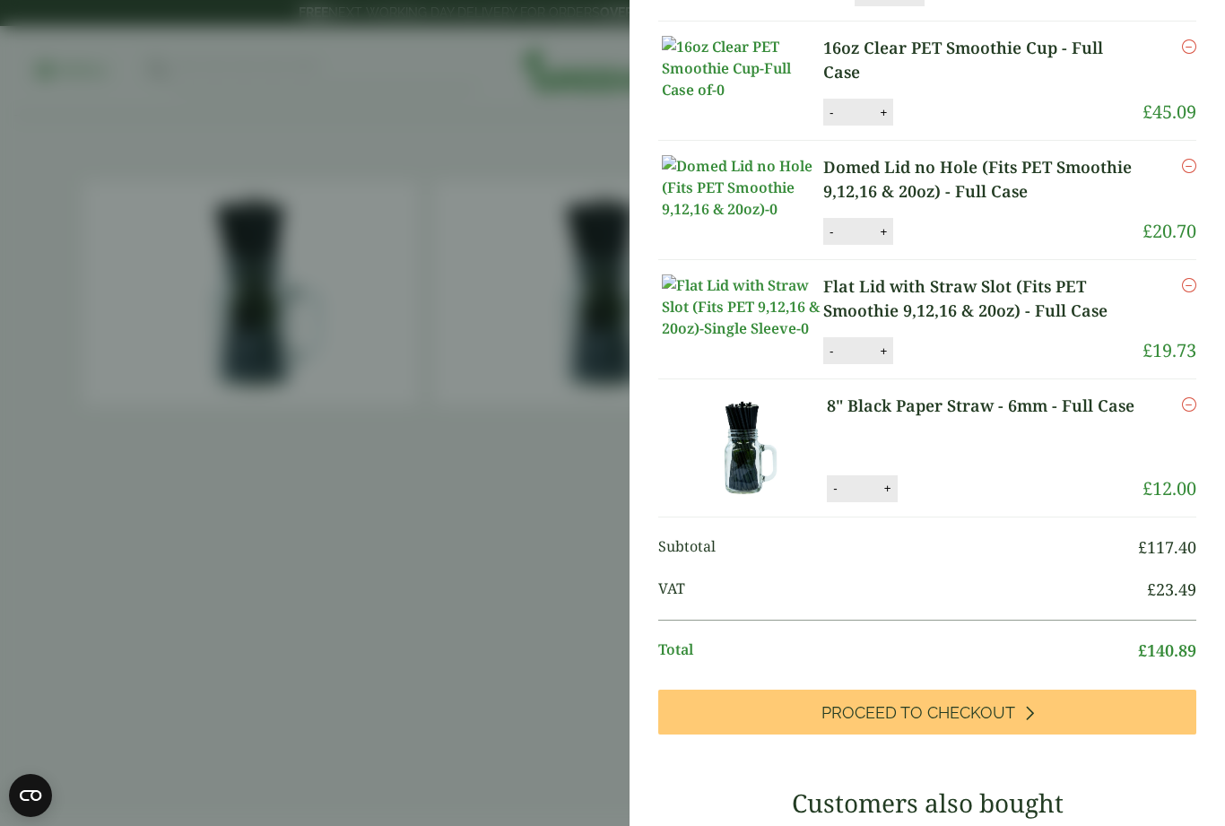
click at [429, 634] on aside "8" Black Paper Straw - 6mm - Full Case (2920055) - Added to basket My Basket 8o…" at bounding box center [612, 413] width 1225 height 826
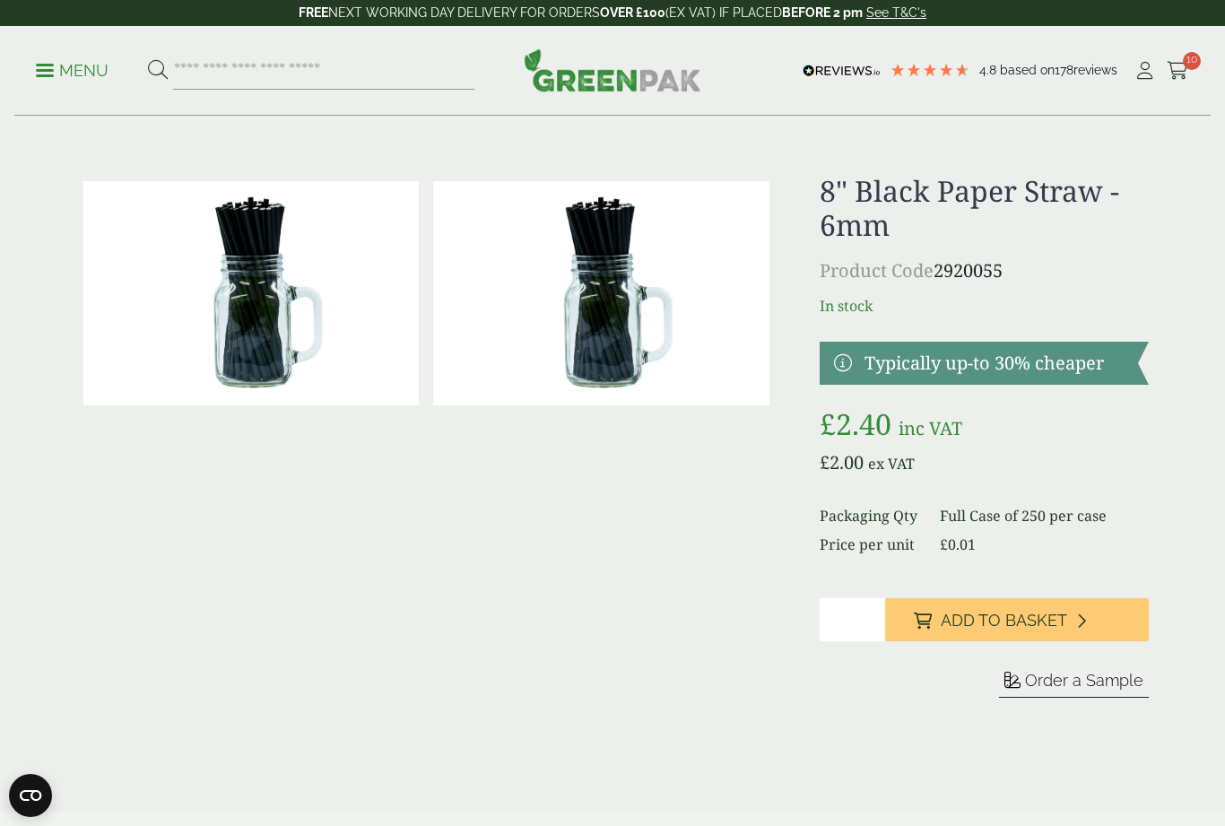
click at [1189, 59] on span "10" at bounding box center [1191, 61] width 18 height 18
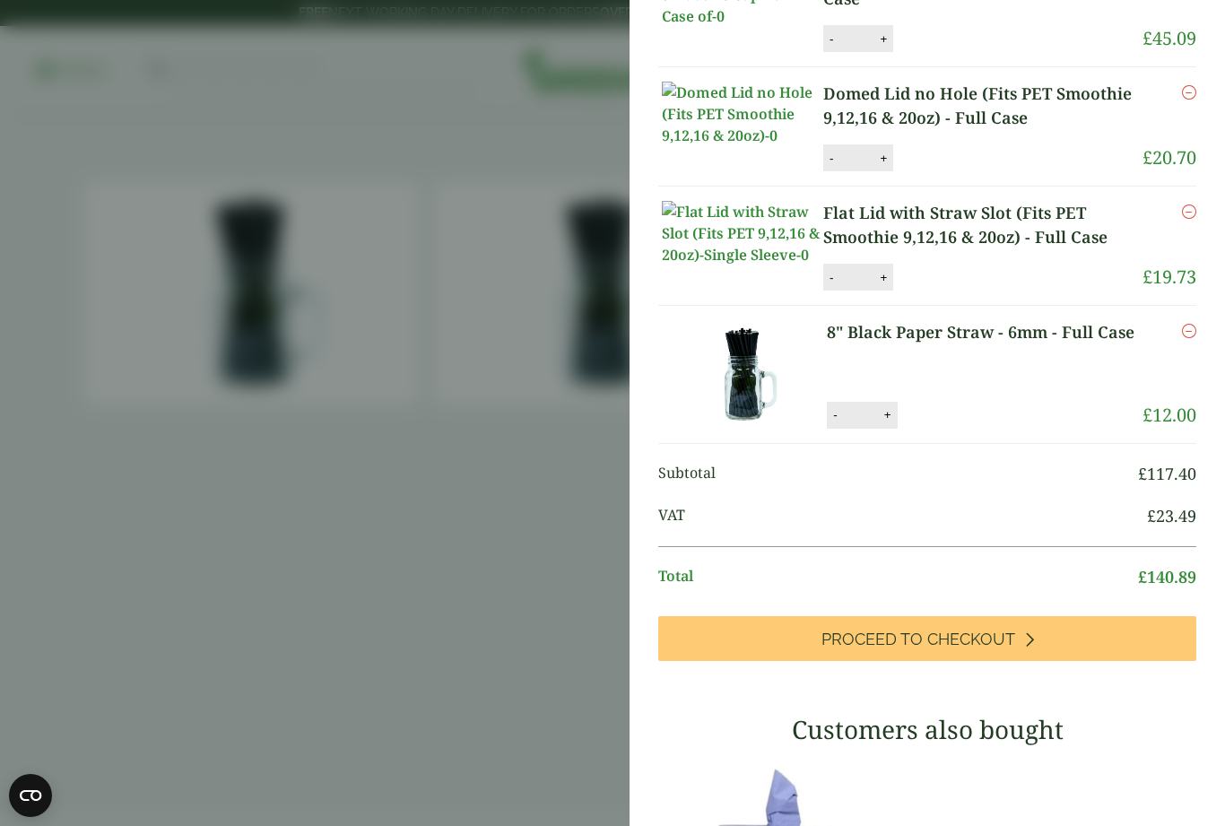
click at [1033, 661] on link "Proceed to Checkout" at bounding box center [927, 638] width 538 height 45
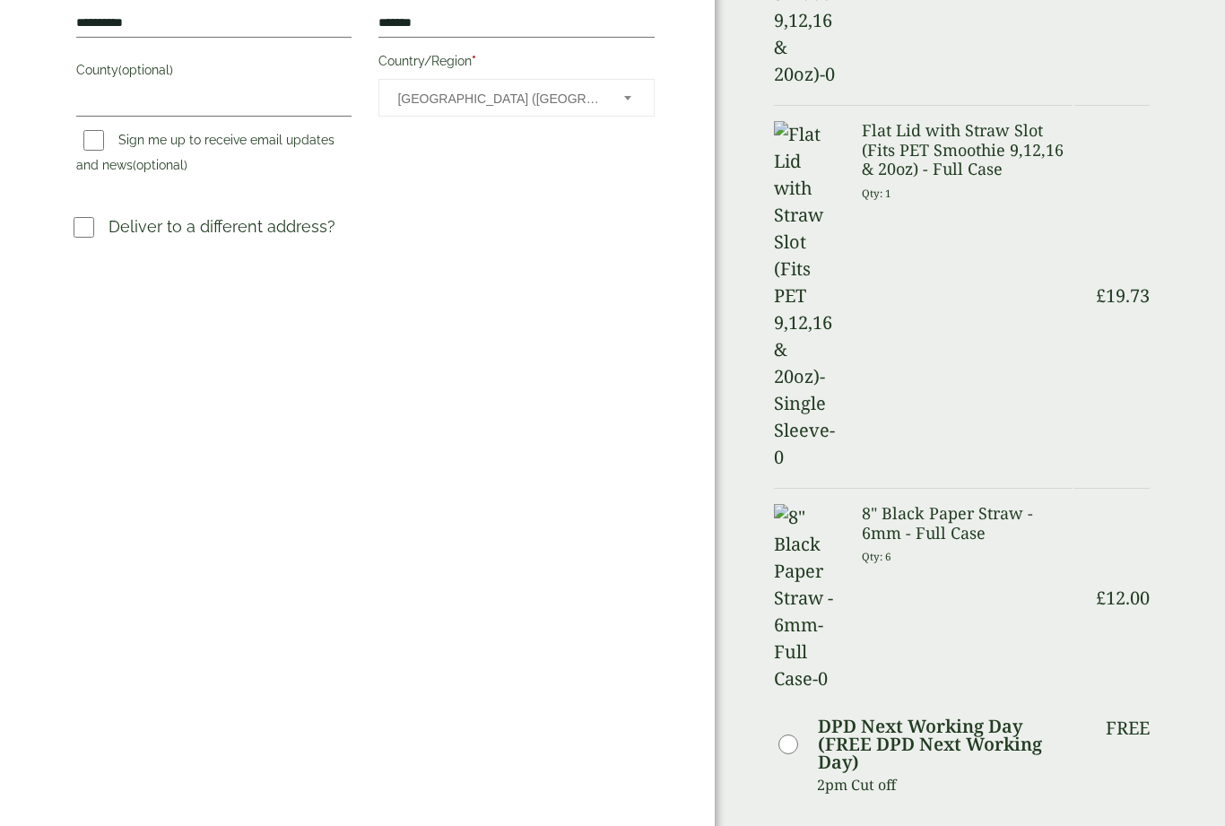
scroll to position [562, 0]
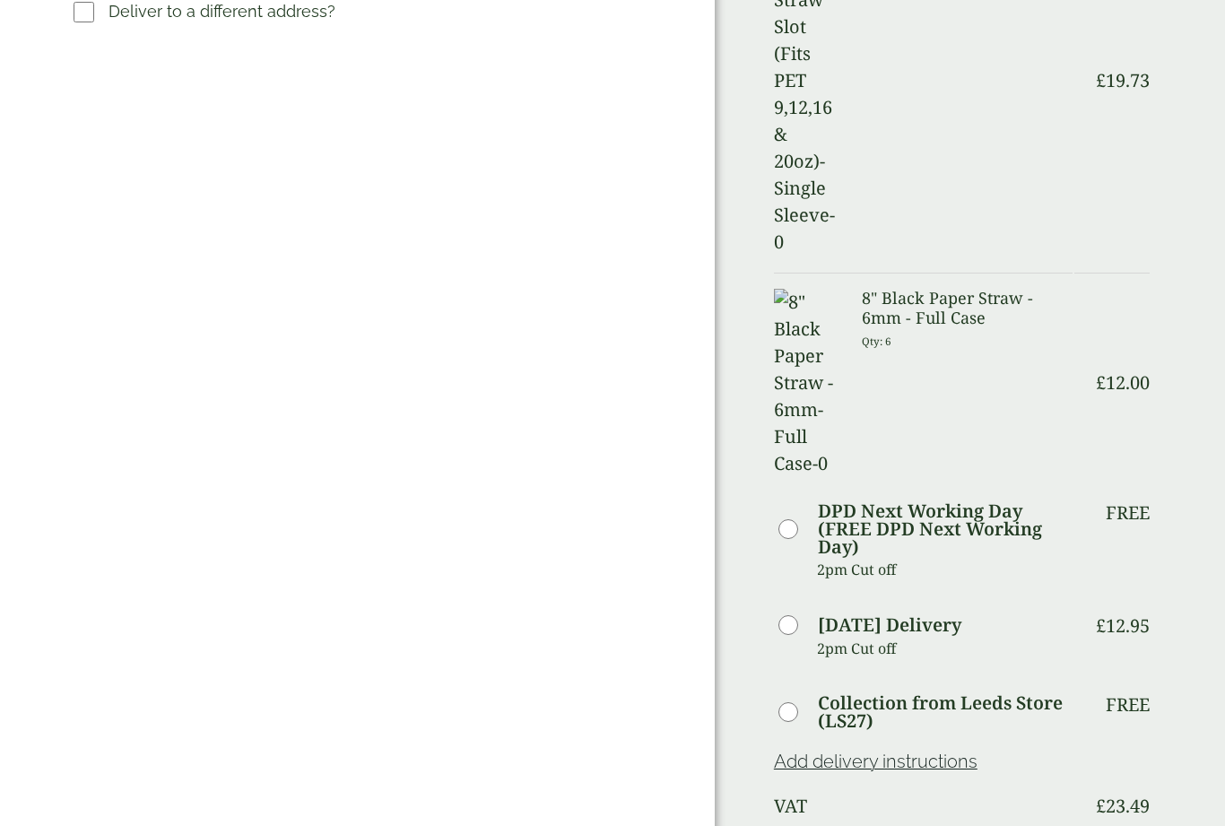
scroll to position [780, 0]
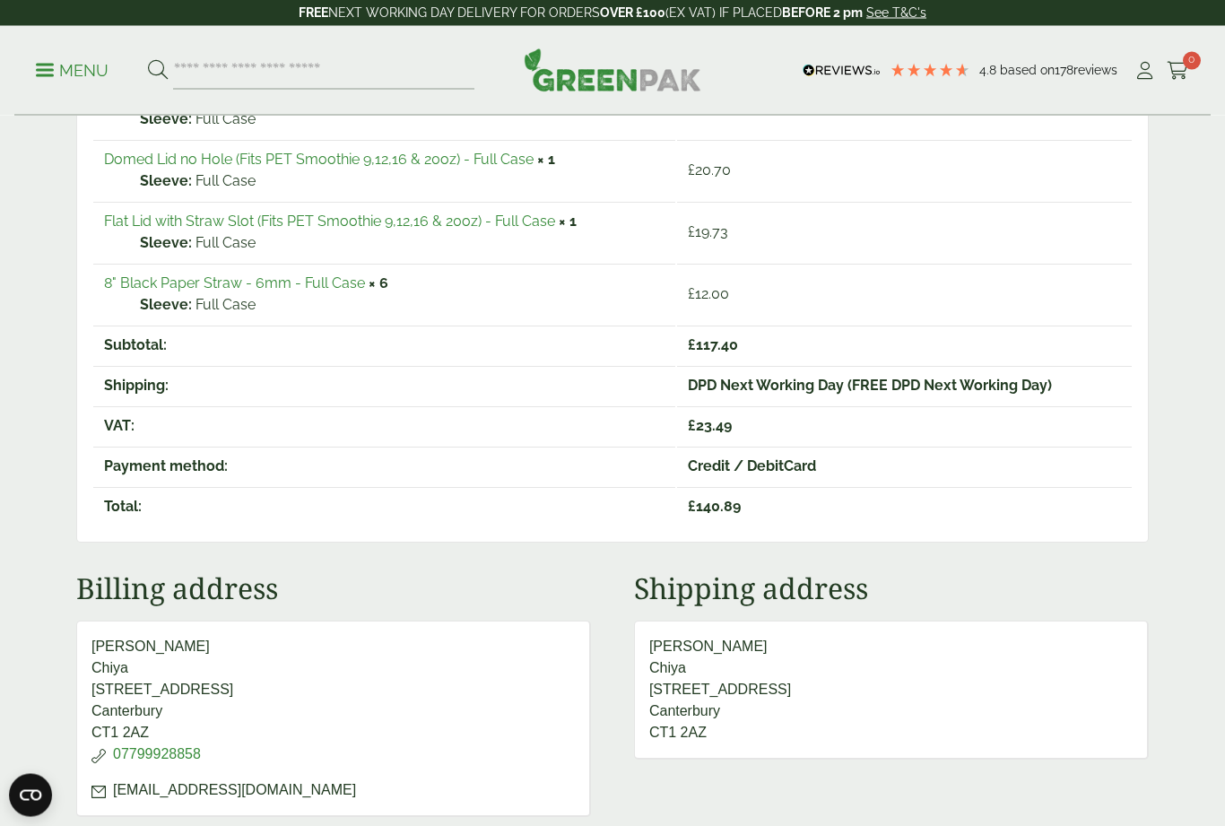
scroll to position [475, 0]
